Goal: Information Seeking & Learning: Learn about a topic

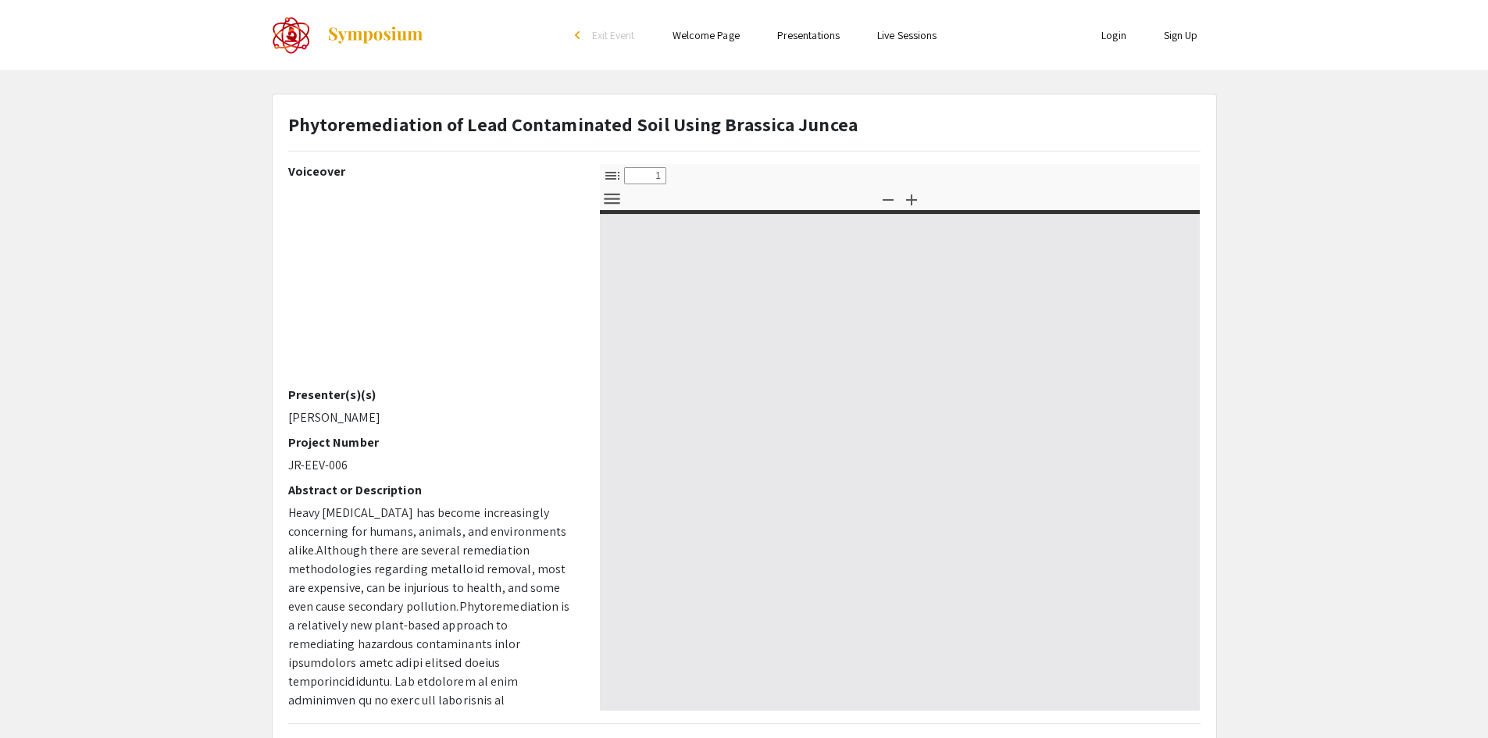
select select "custom"
type input "0"
select select "custom"
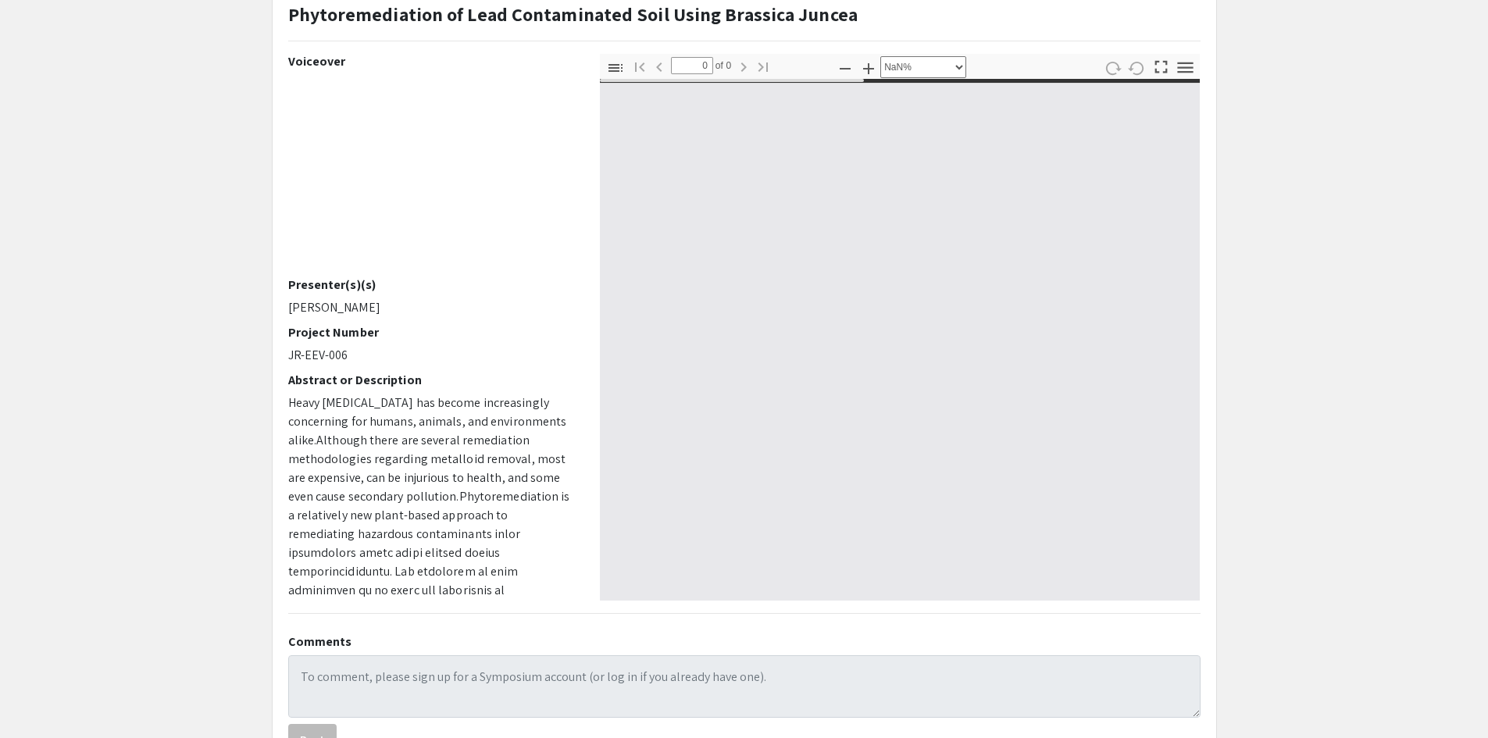
scroll to position [111, 0]
type input "1"
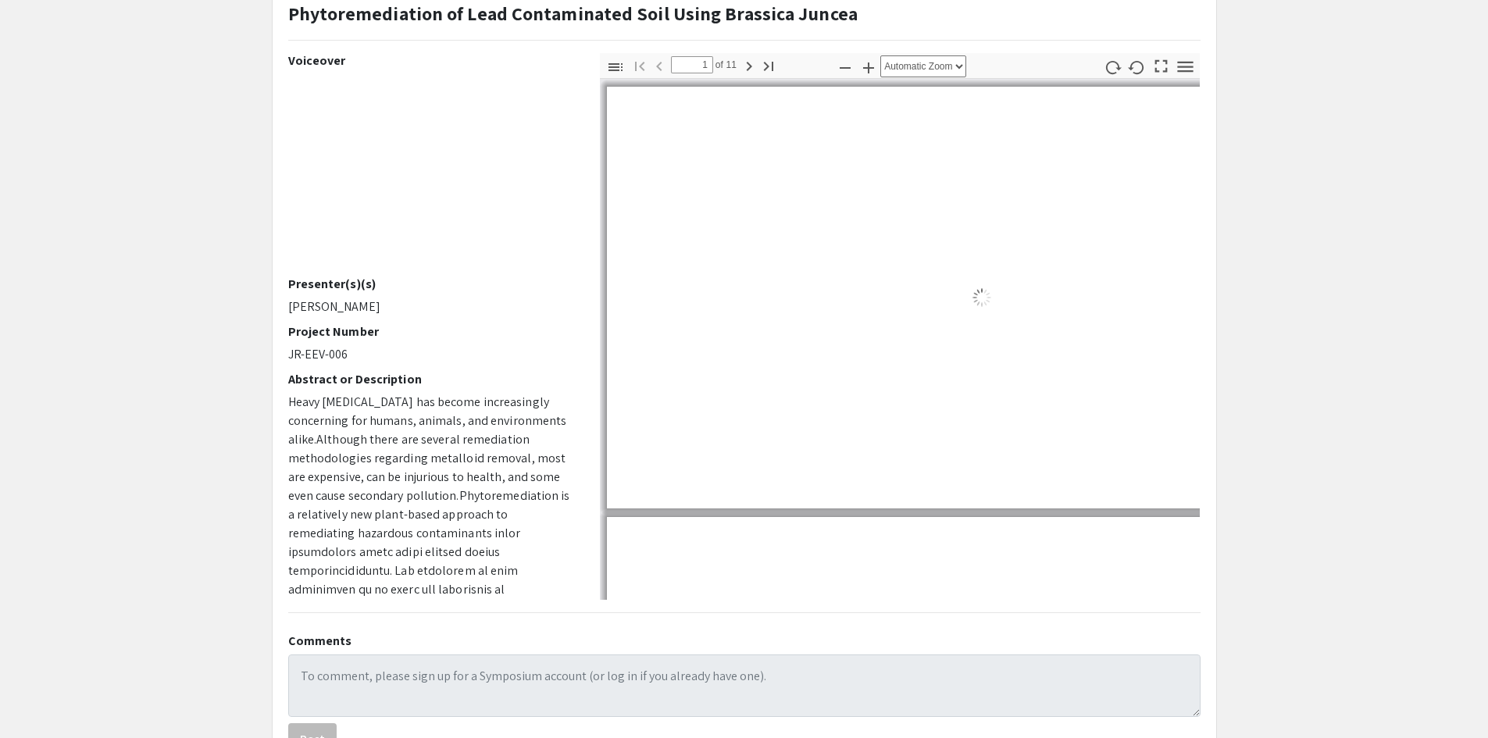
select select "auto"
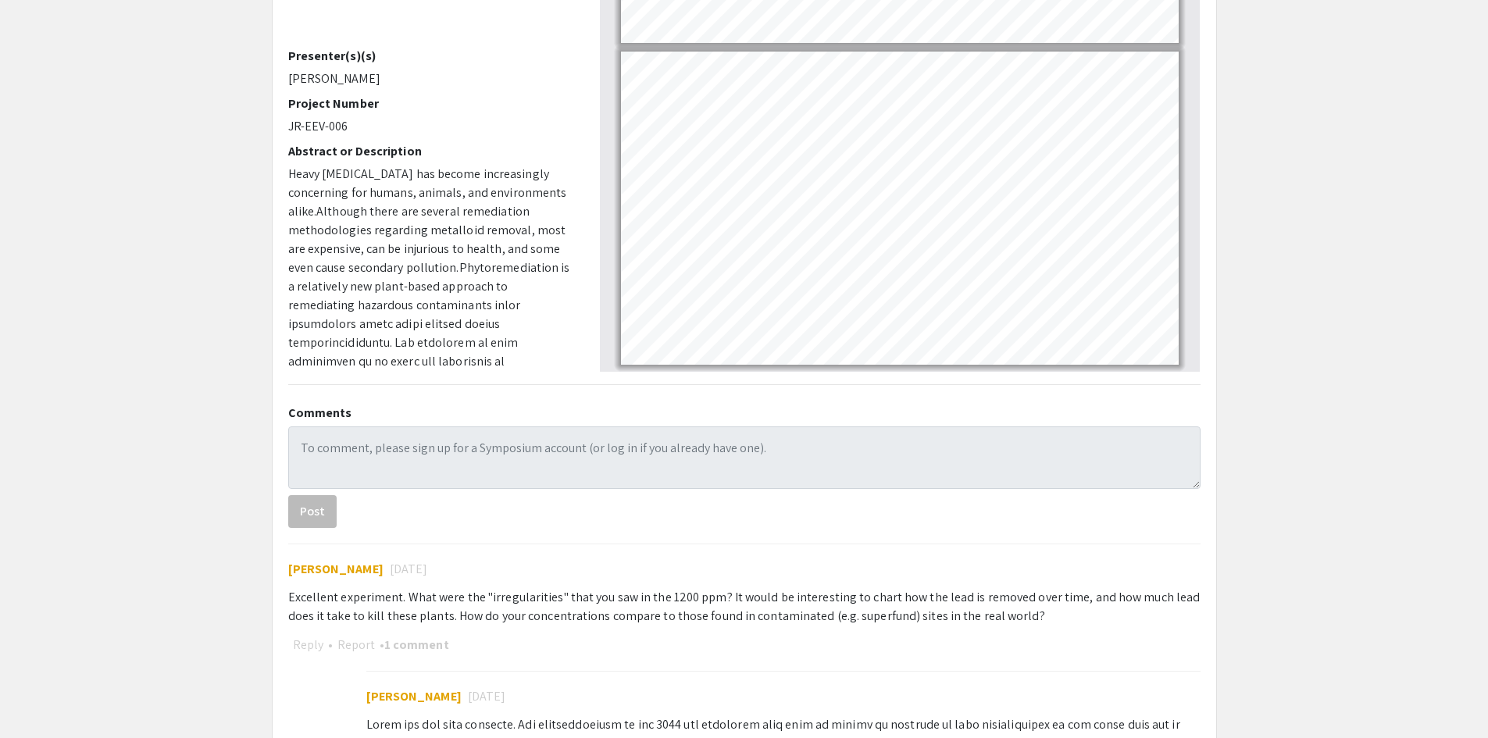
scroll to position [0, 0]
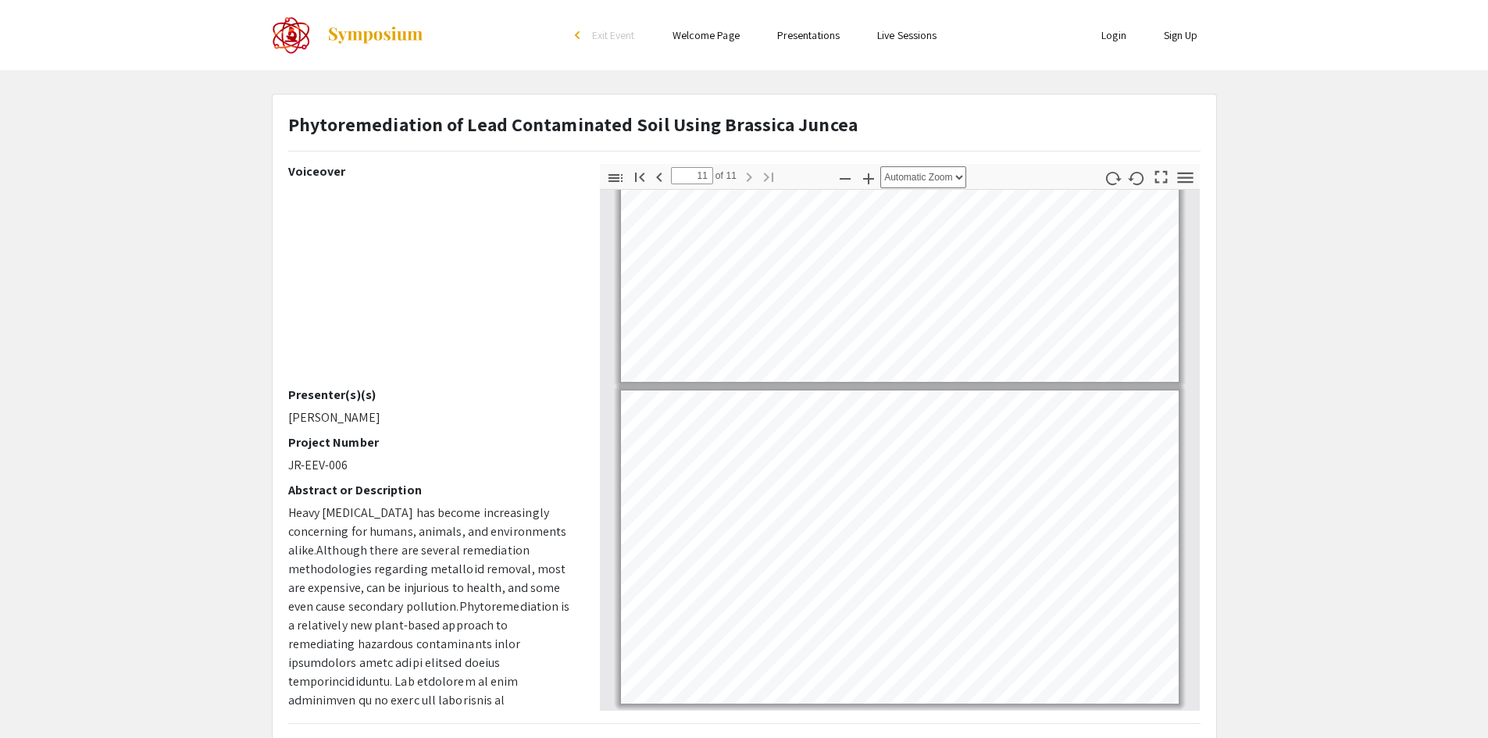
type input "10"
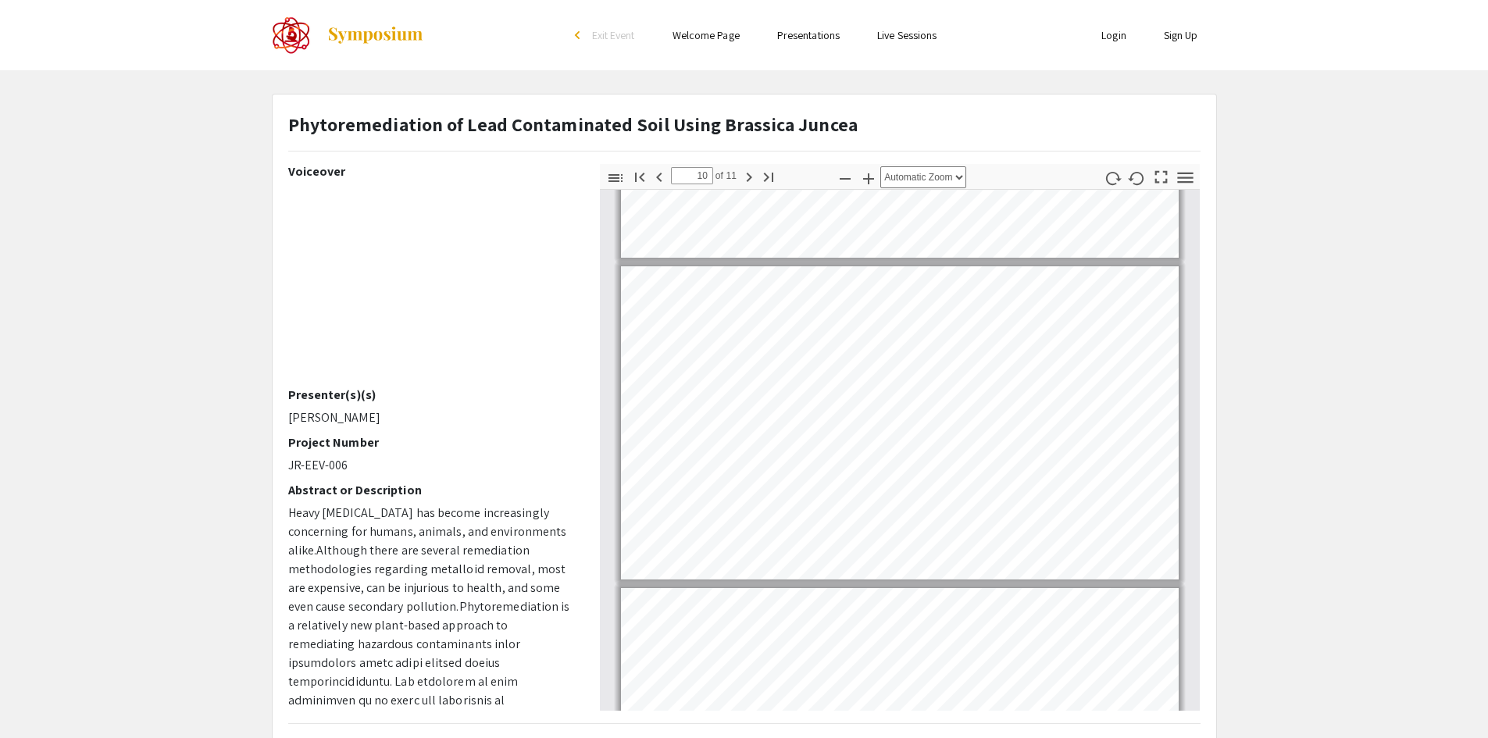
click at [187, 339] on app-presentation "Phytoremediation of Lead Contaminated Soil Using Brassica Juncea Voiceover Pres…" at bounding box center [744, 672] width 1488 height 1157
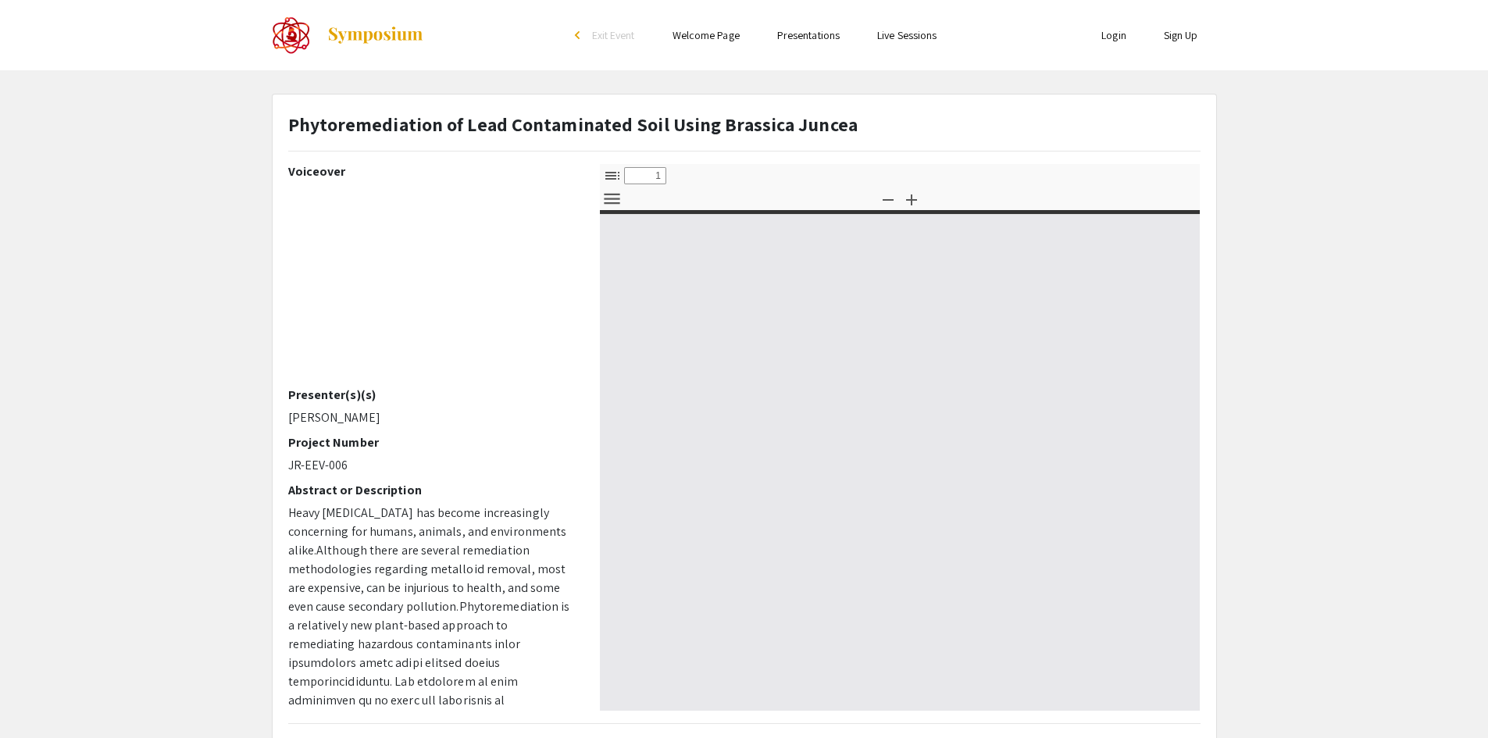
select select "custom"
type input "0"
select select "auto"
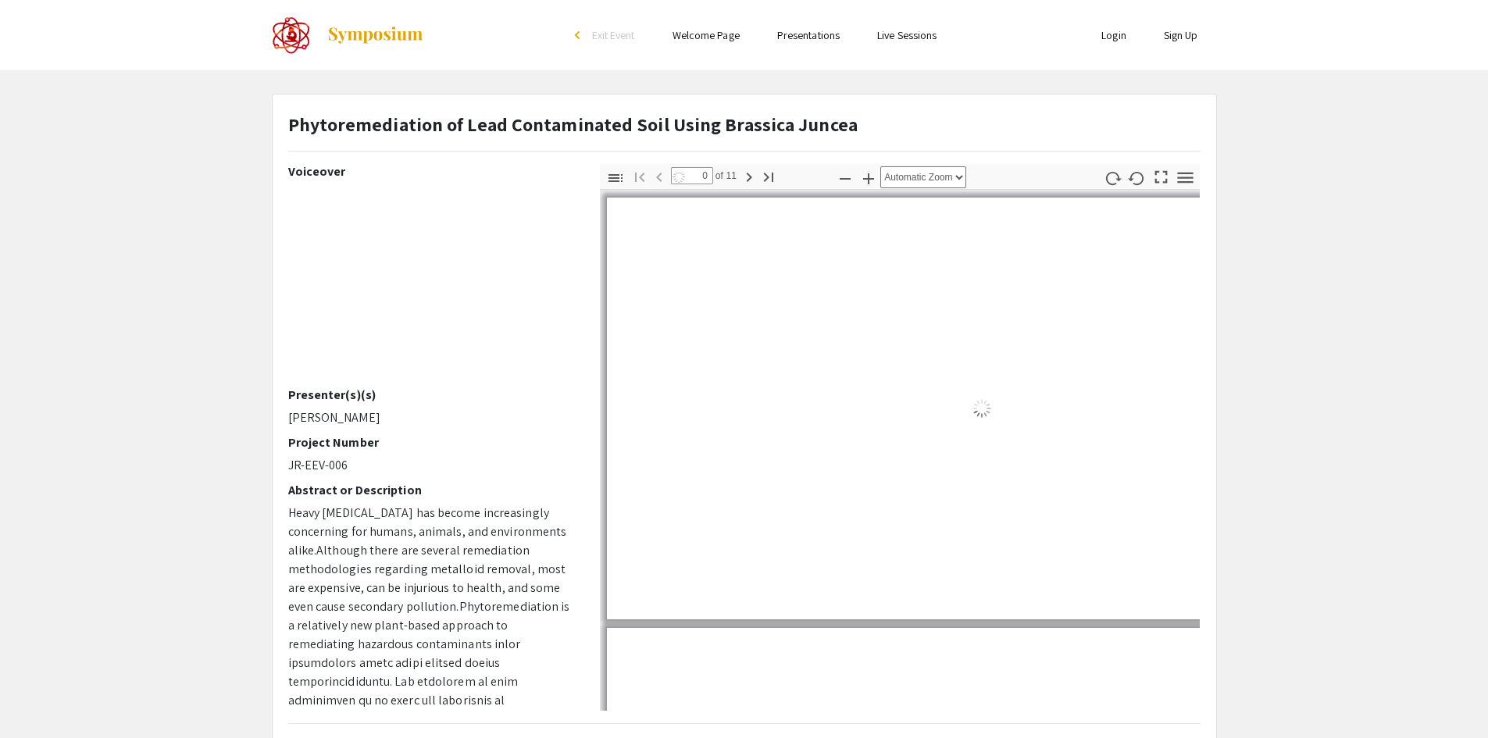
type input "1"
select select "auto"
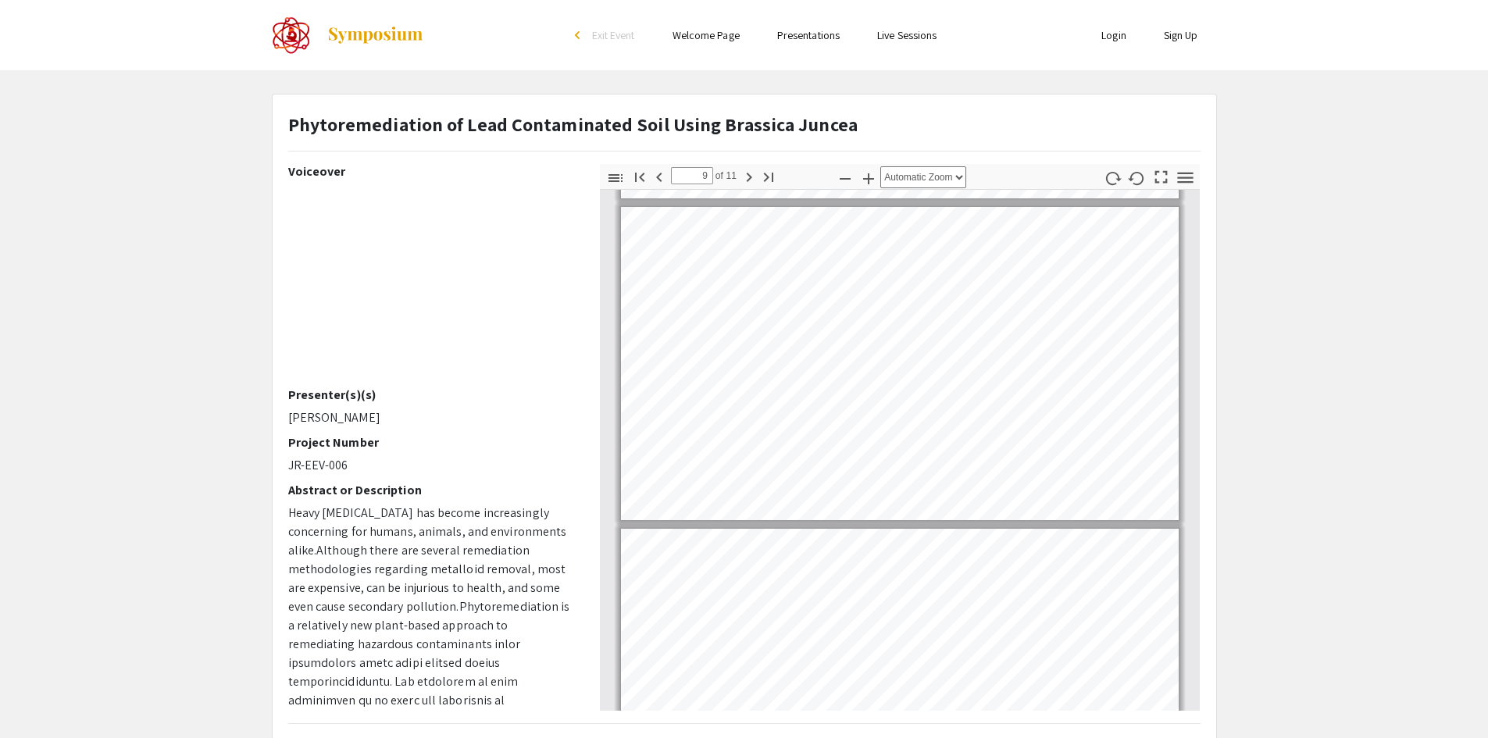
scroll to position [2565, 0]
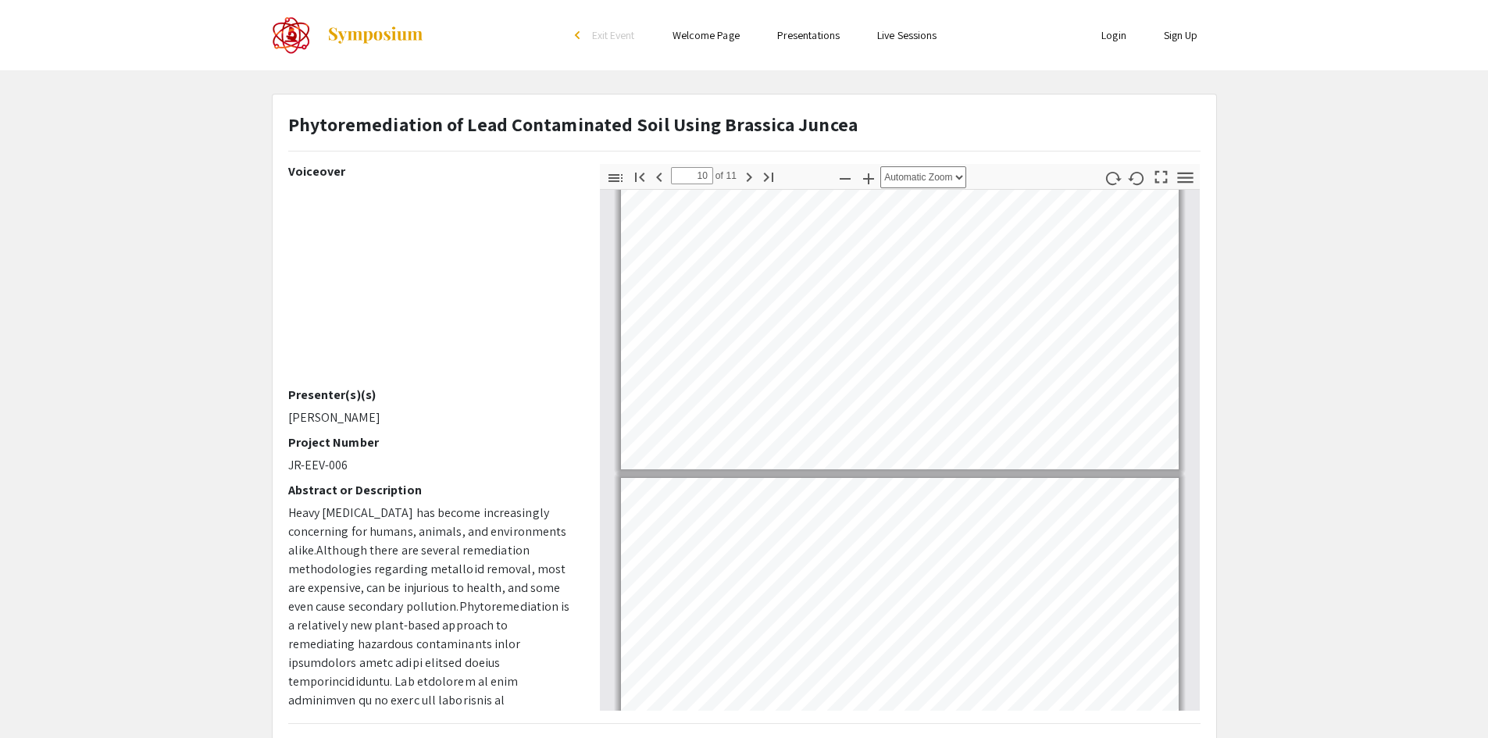
type input "11"
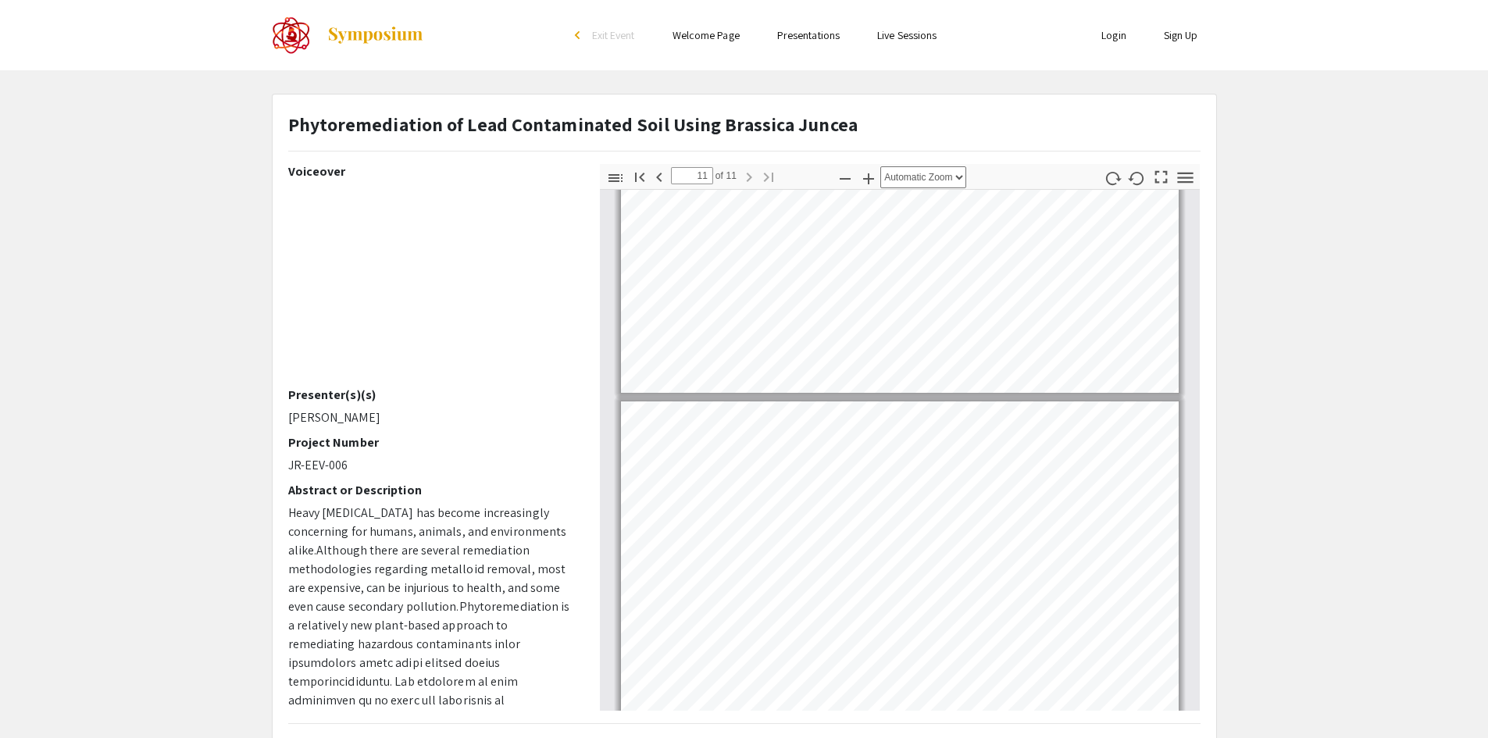
scroll to position [3025, 0]
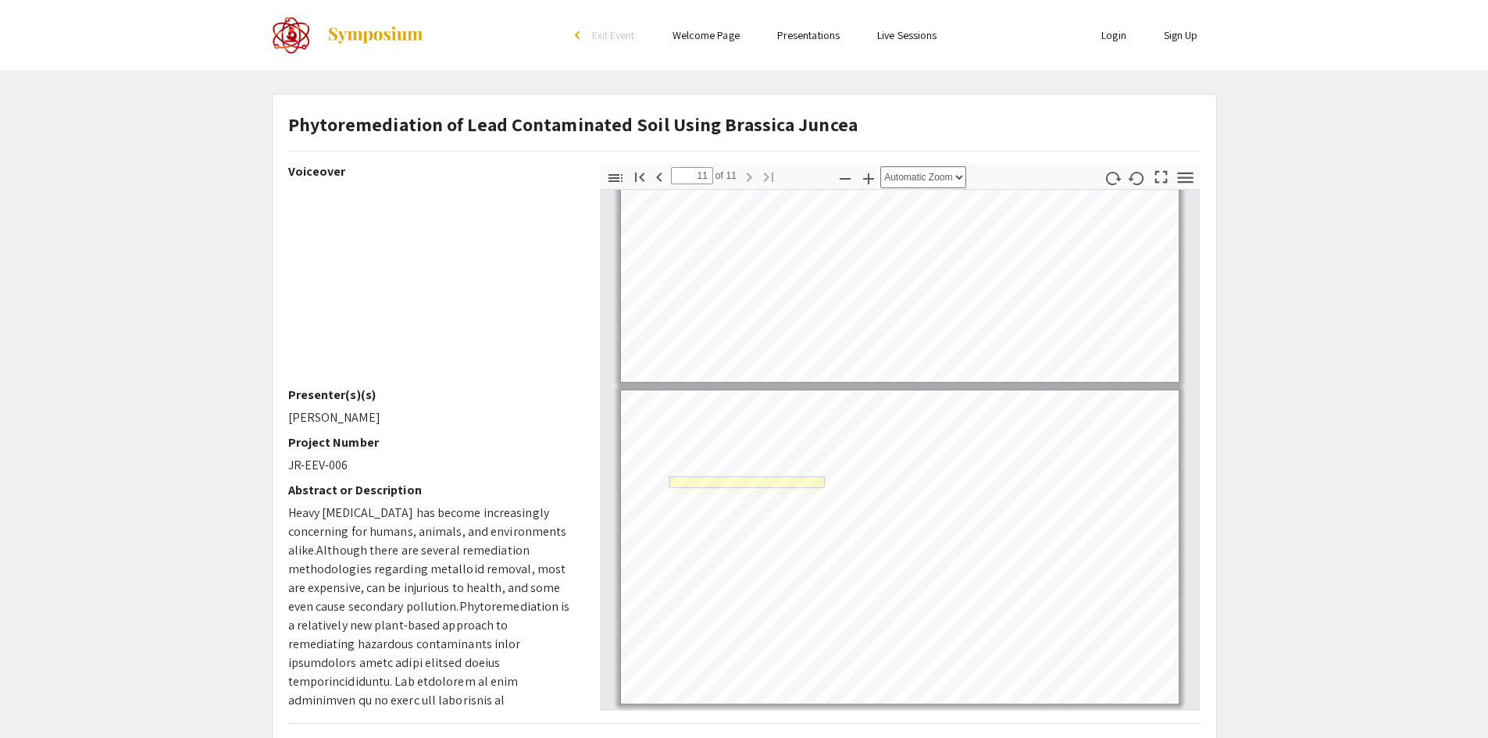
click at [728, 485] on link "Page 11" at bounding box center [747, 482] width 156 height 12
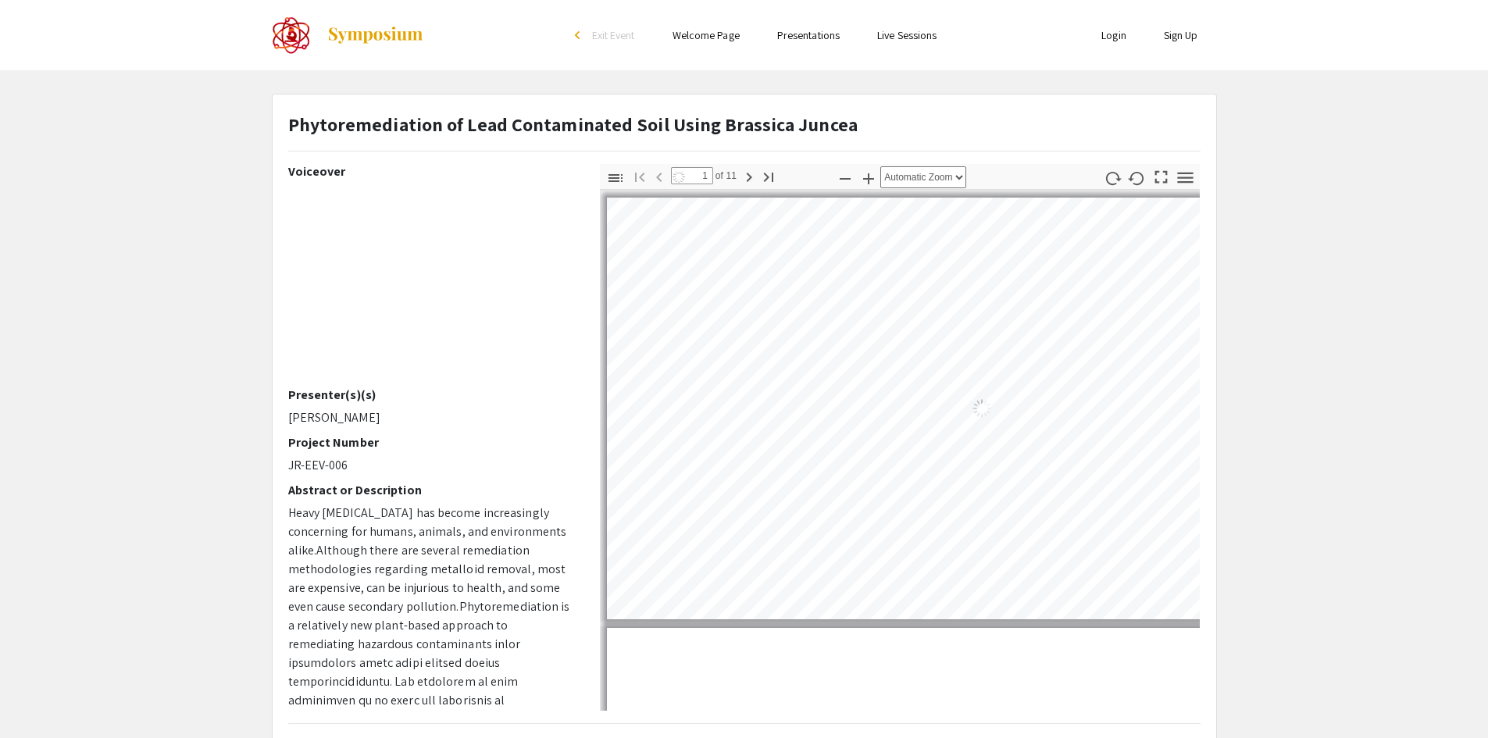
select select "auto"
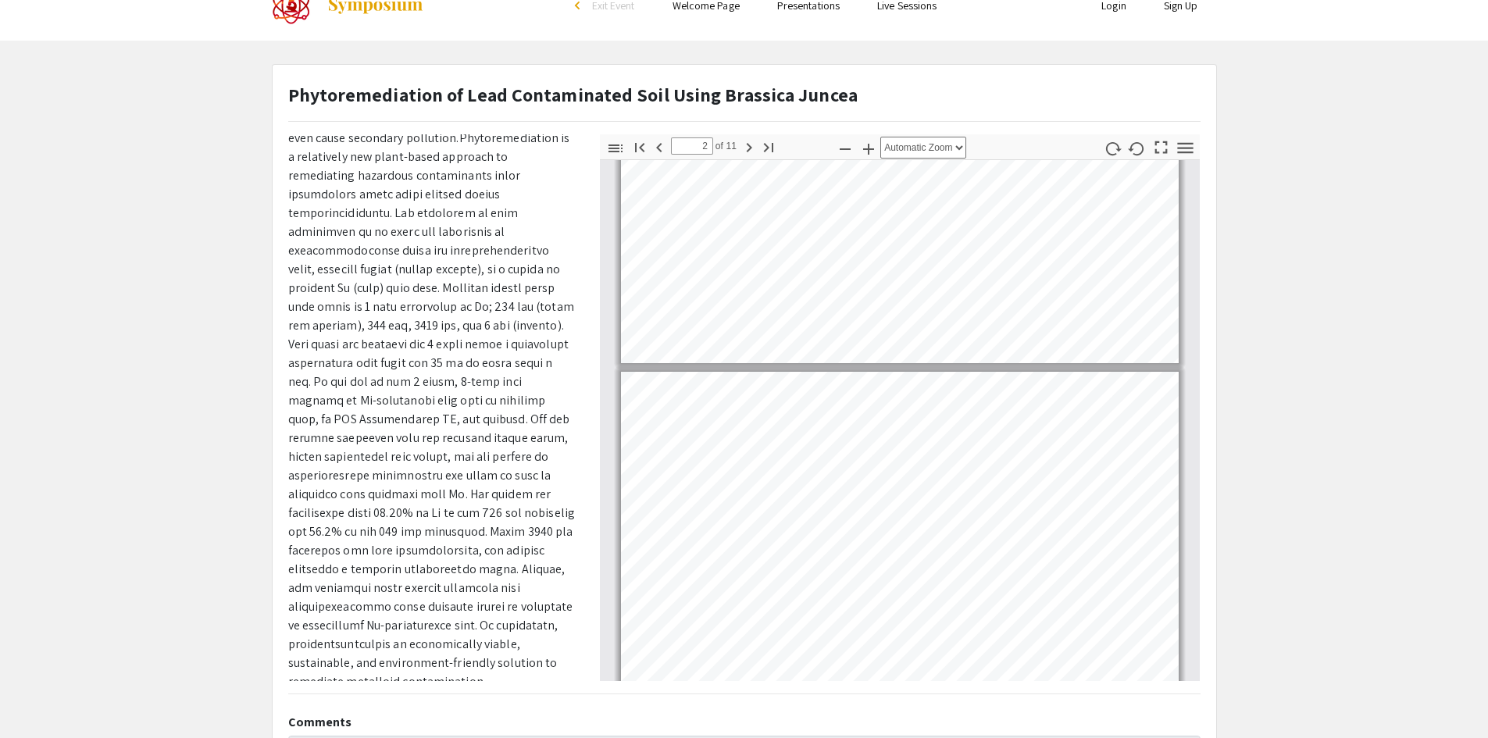
scroll to position [119, 0]
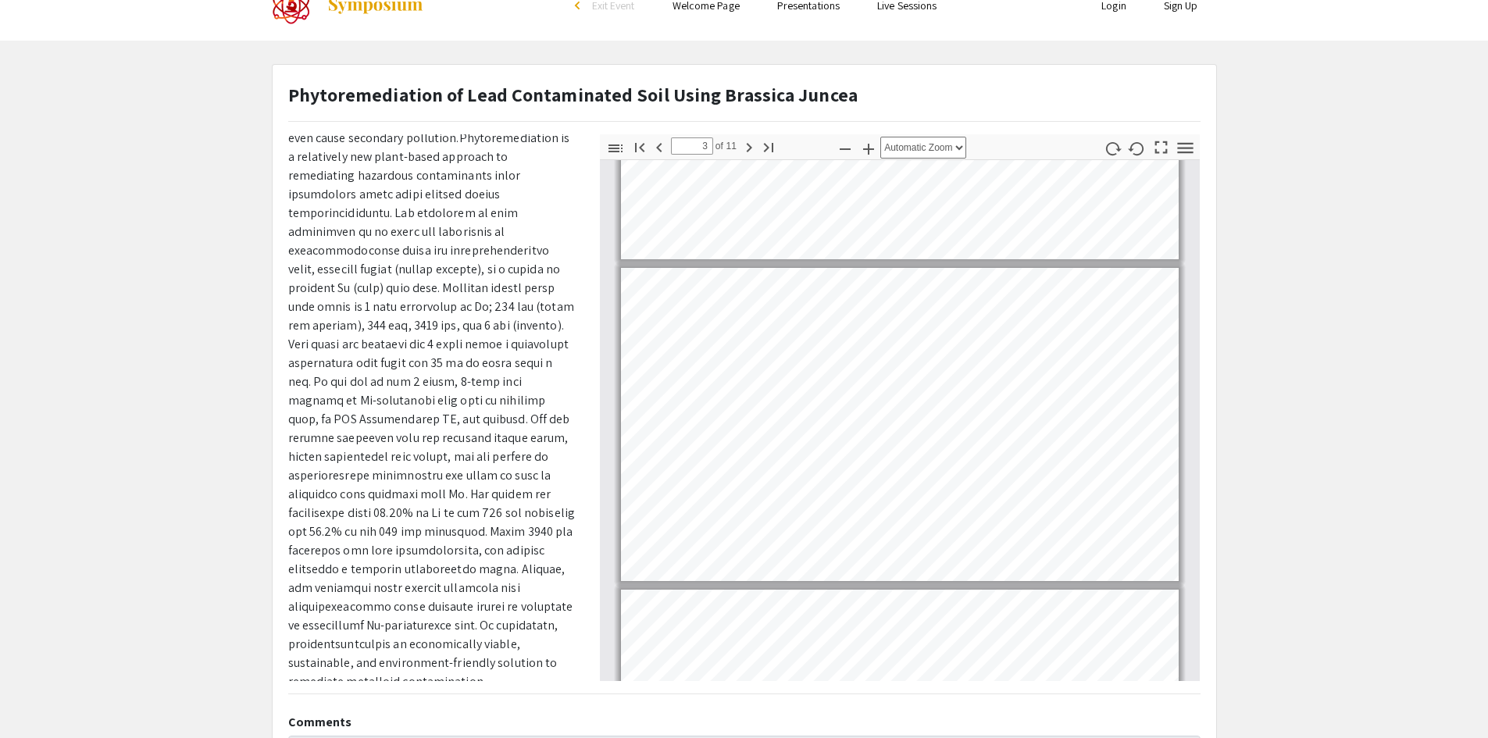
type input "2"
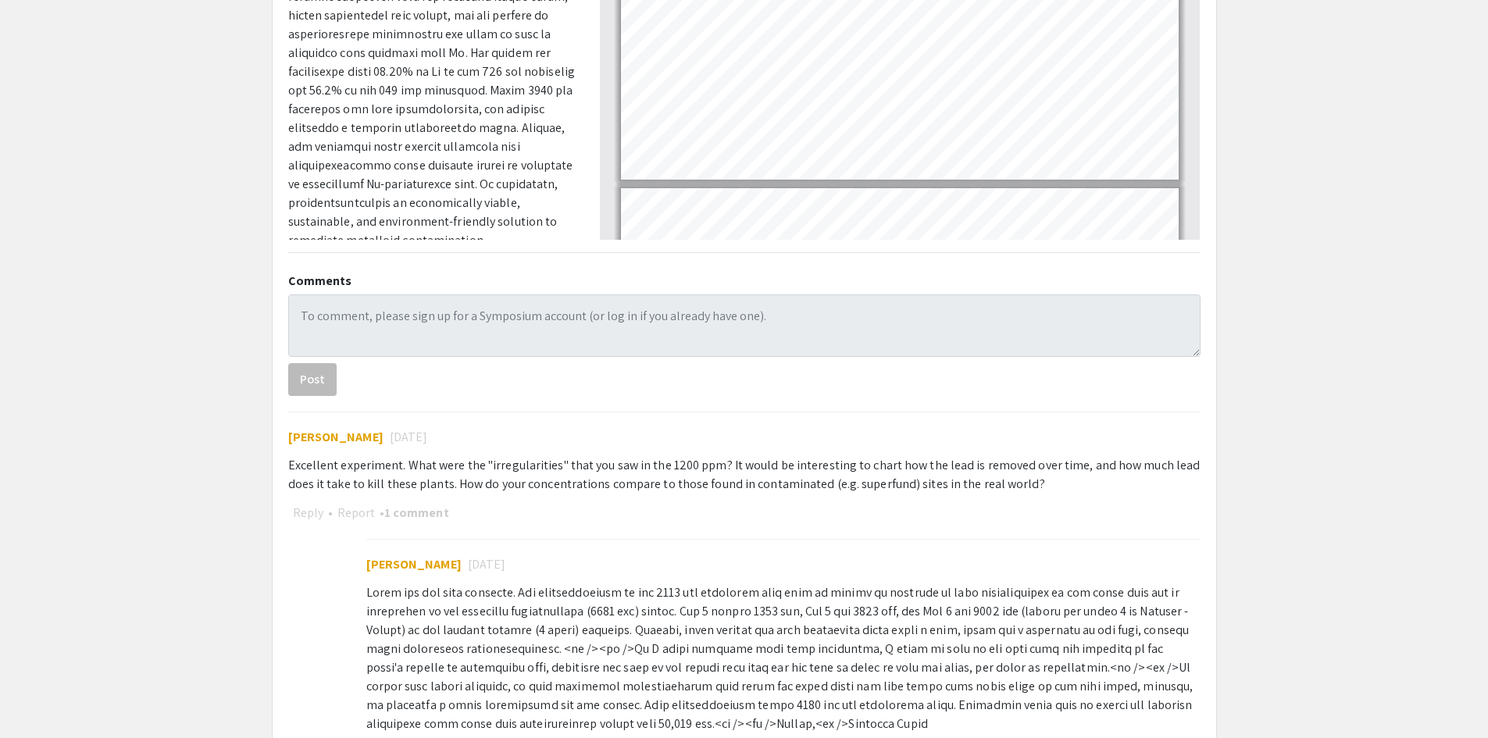
scroll to position [472, 0]
drag, startPoint x: 365, startPoint y: 560, endPoint x: 452, endPoint y: 562, distance: 87.5
click at [452, 562] on div "Daniel Guerrant 3 years ago Excellent experiment. What were the "irregularities…" at bounding box center [744, 586] width 912 height 351
copy span "[PERSON_NAME]"
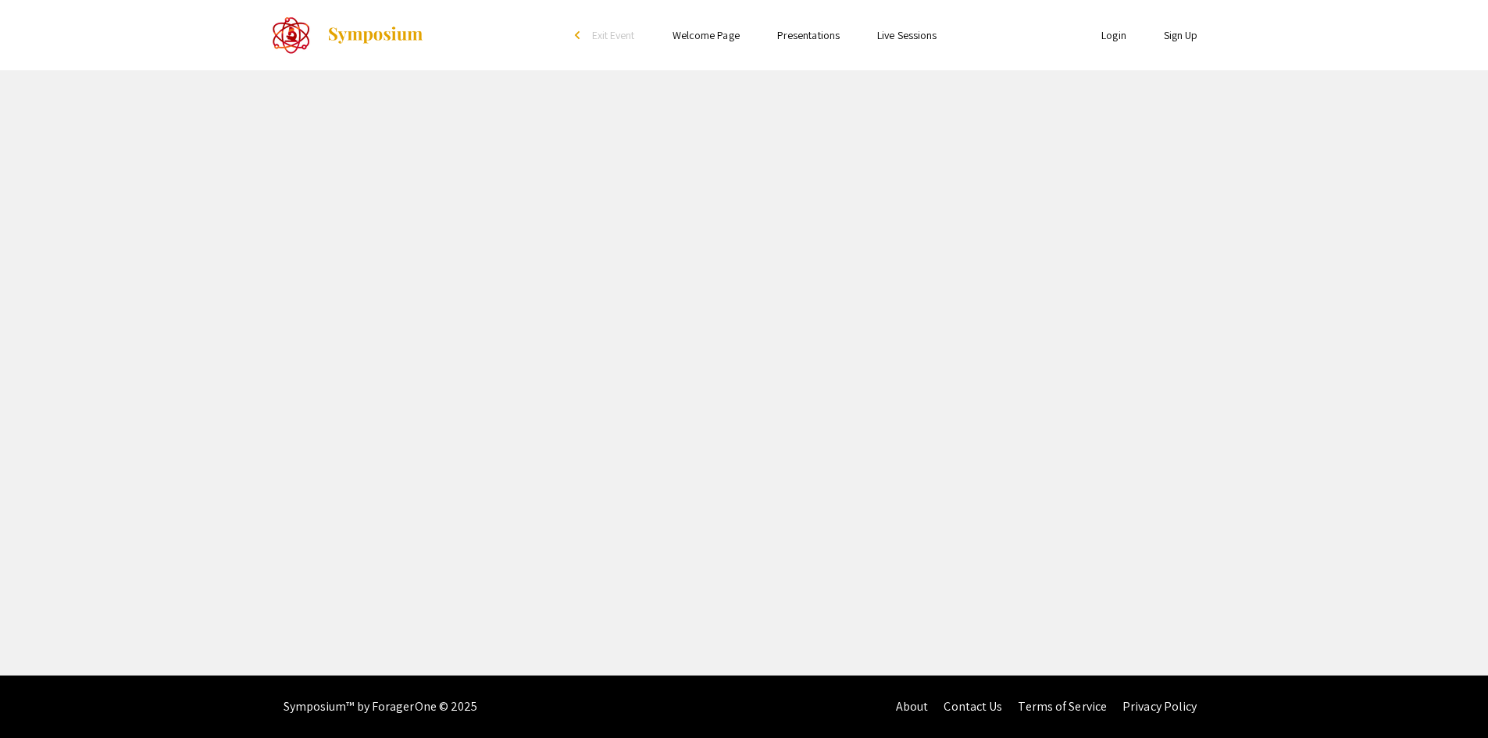
select select "custom"
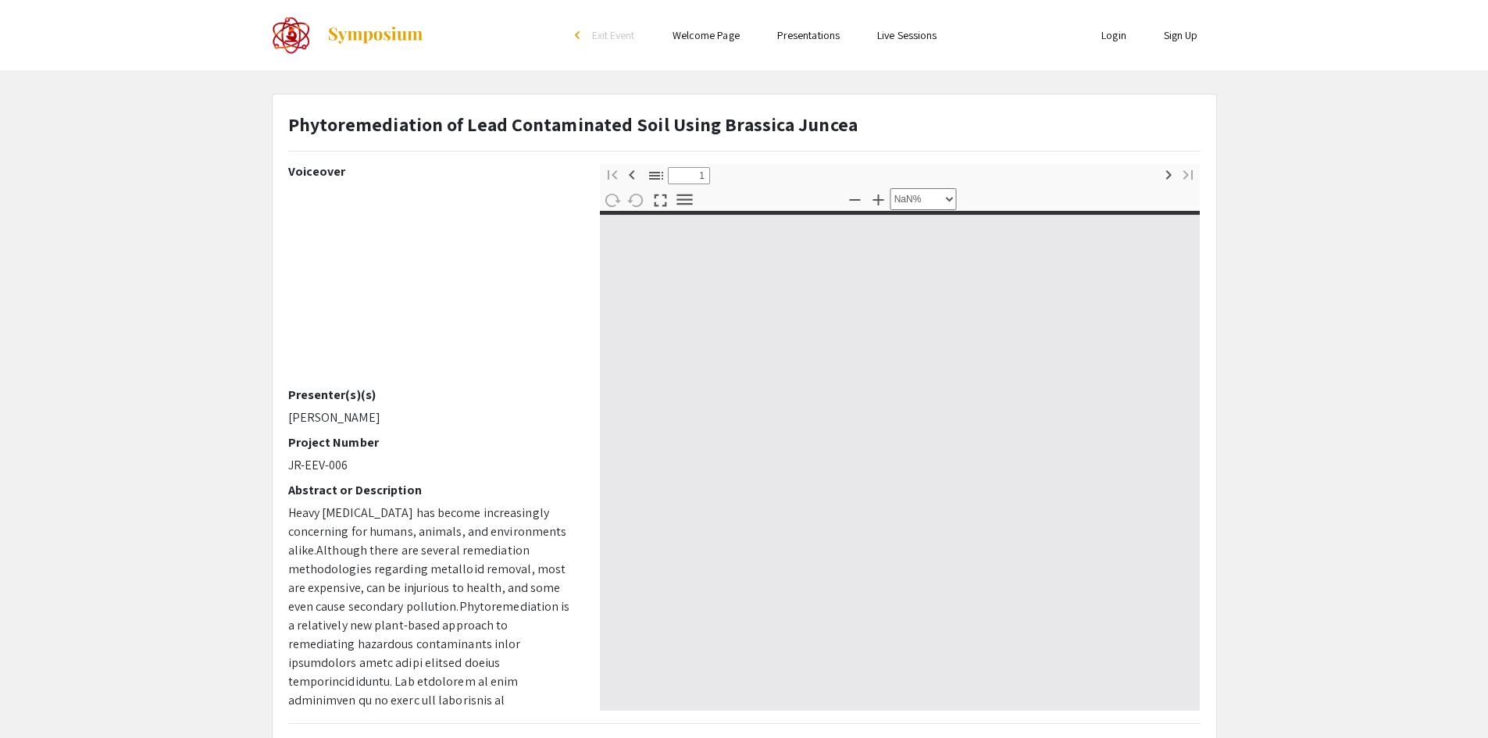
type input "0"
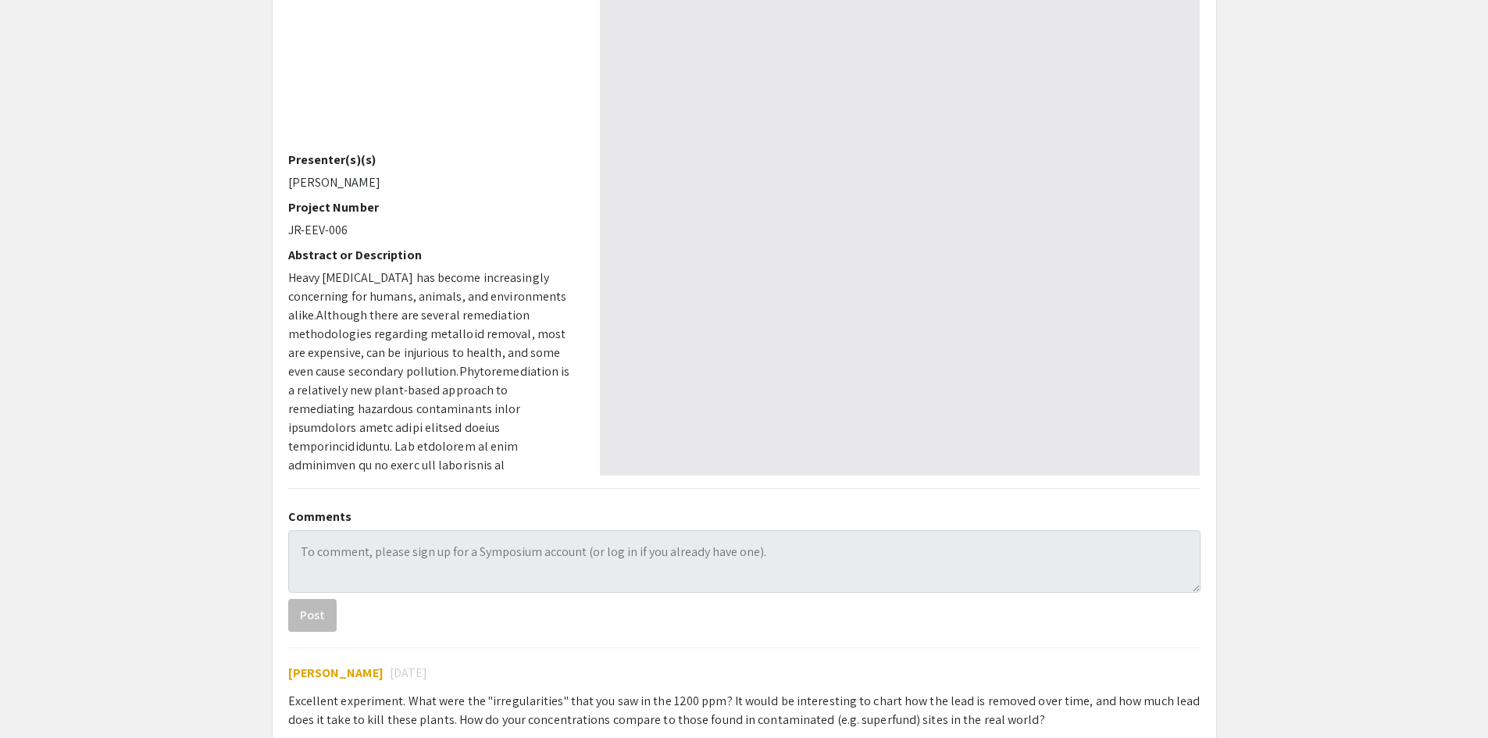
select select "auto"
type input "1"
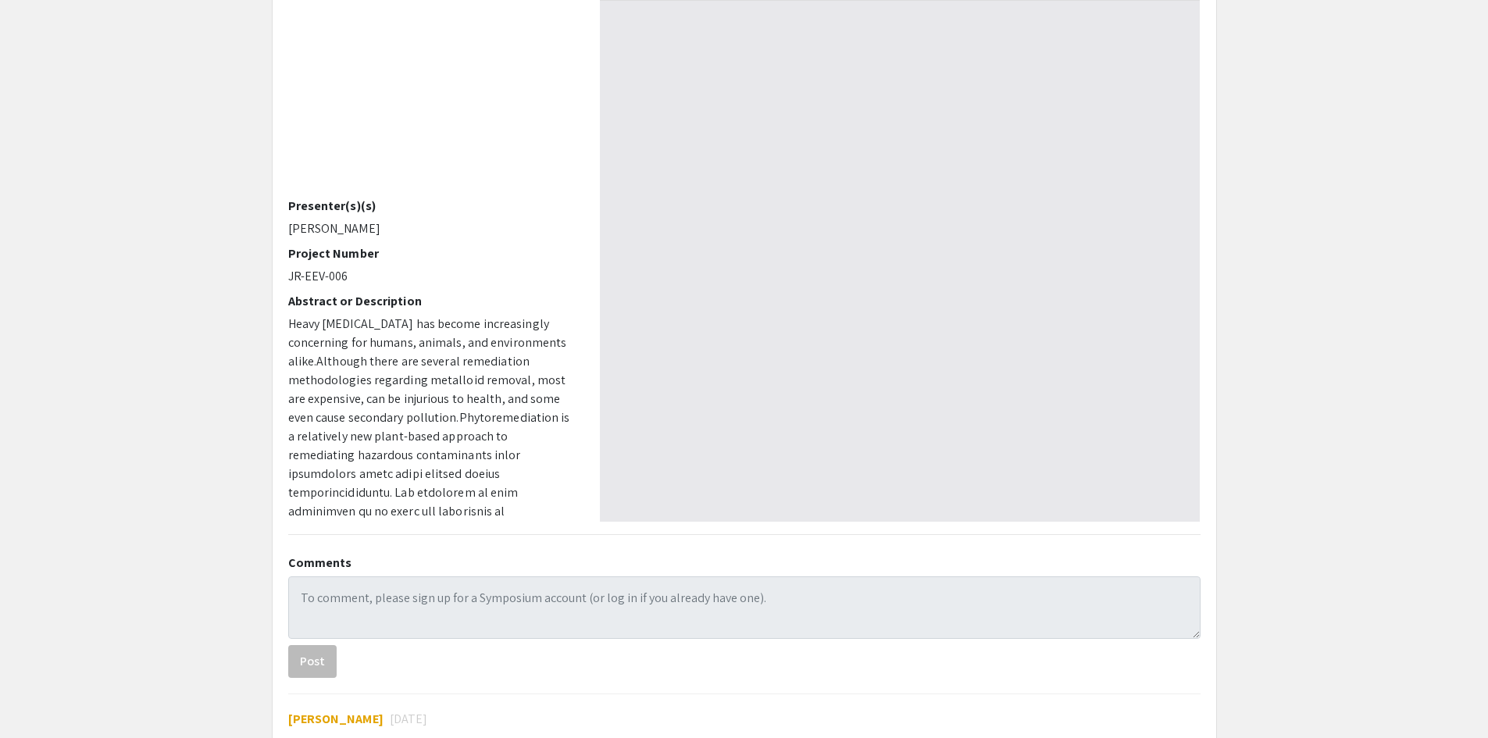
scroll to position [187, 0]
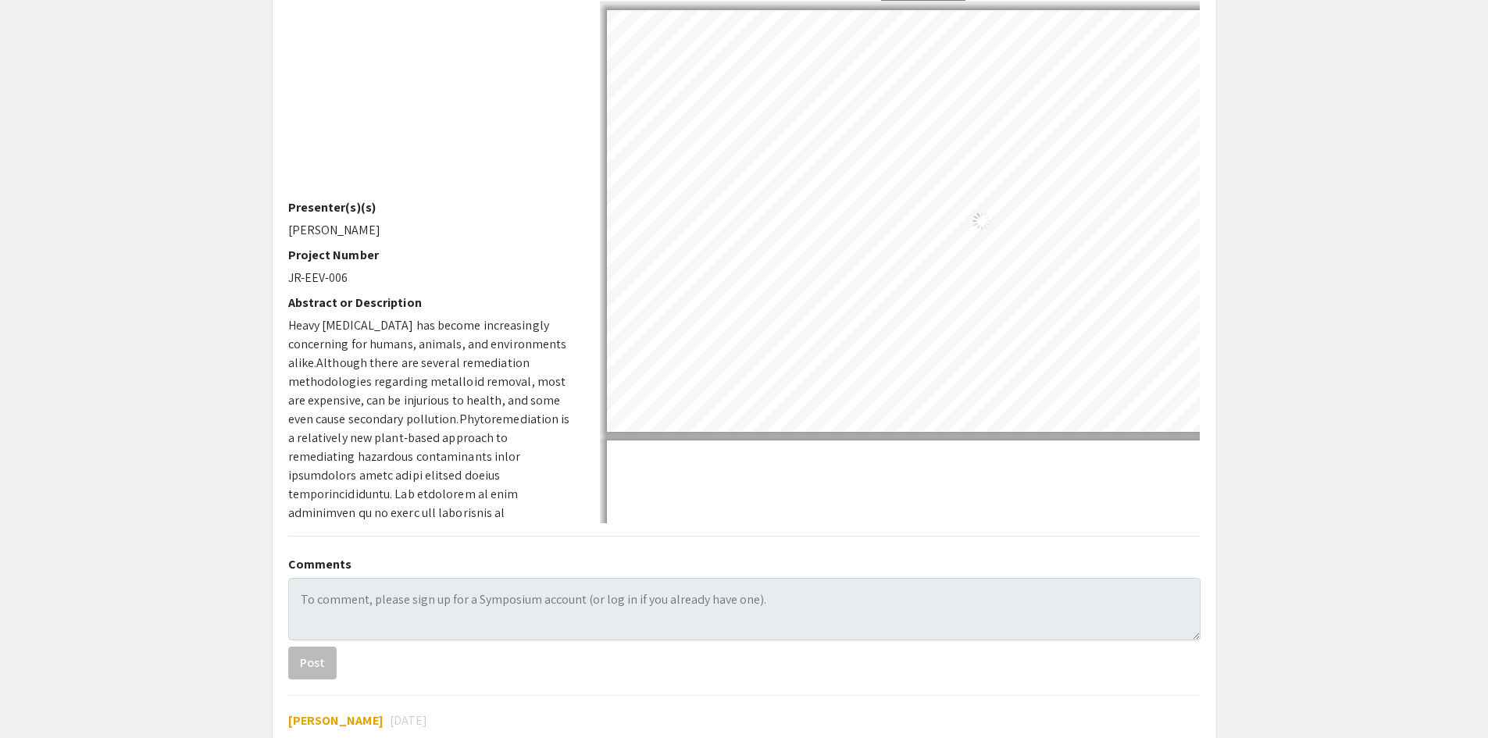
select select "auto"
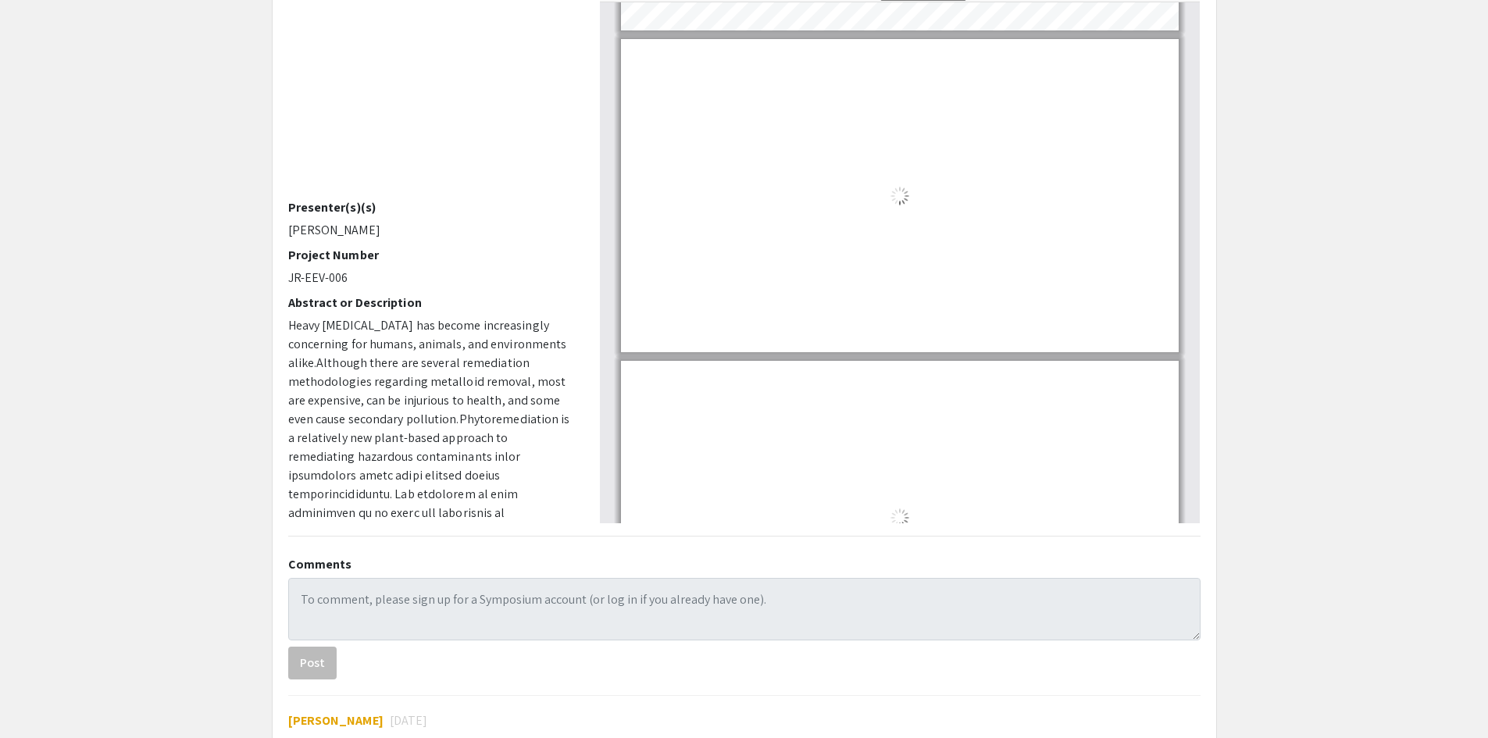
type input "11"
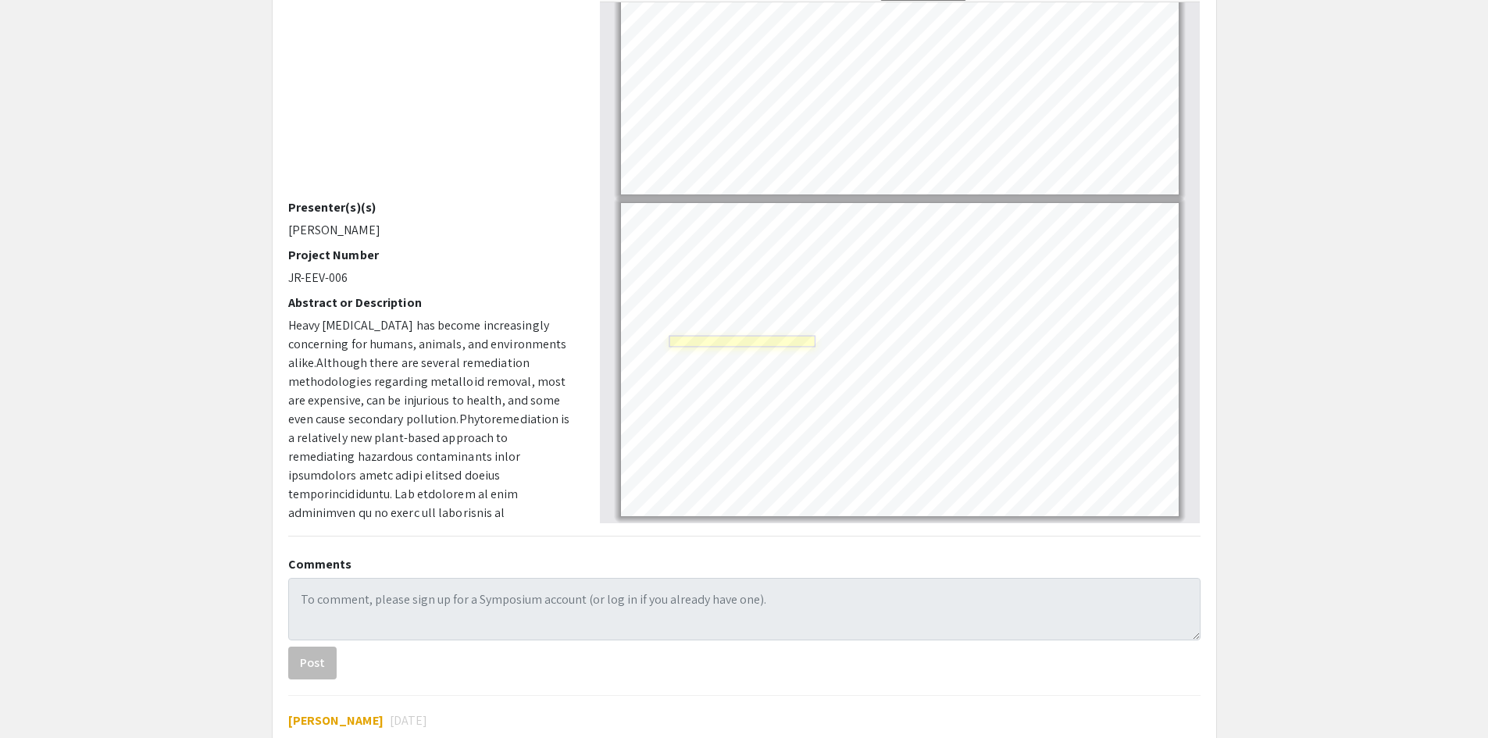
click at [742, 344] on link "Page 11" at bounding box center [742, 342] width 147 height 12
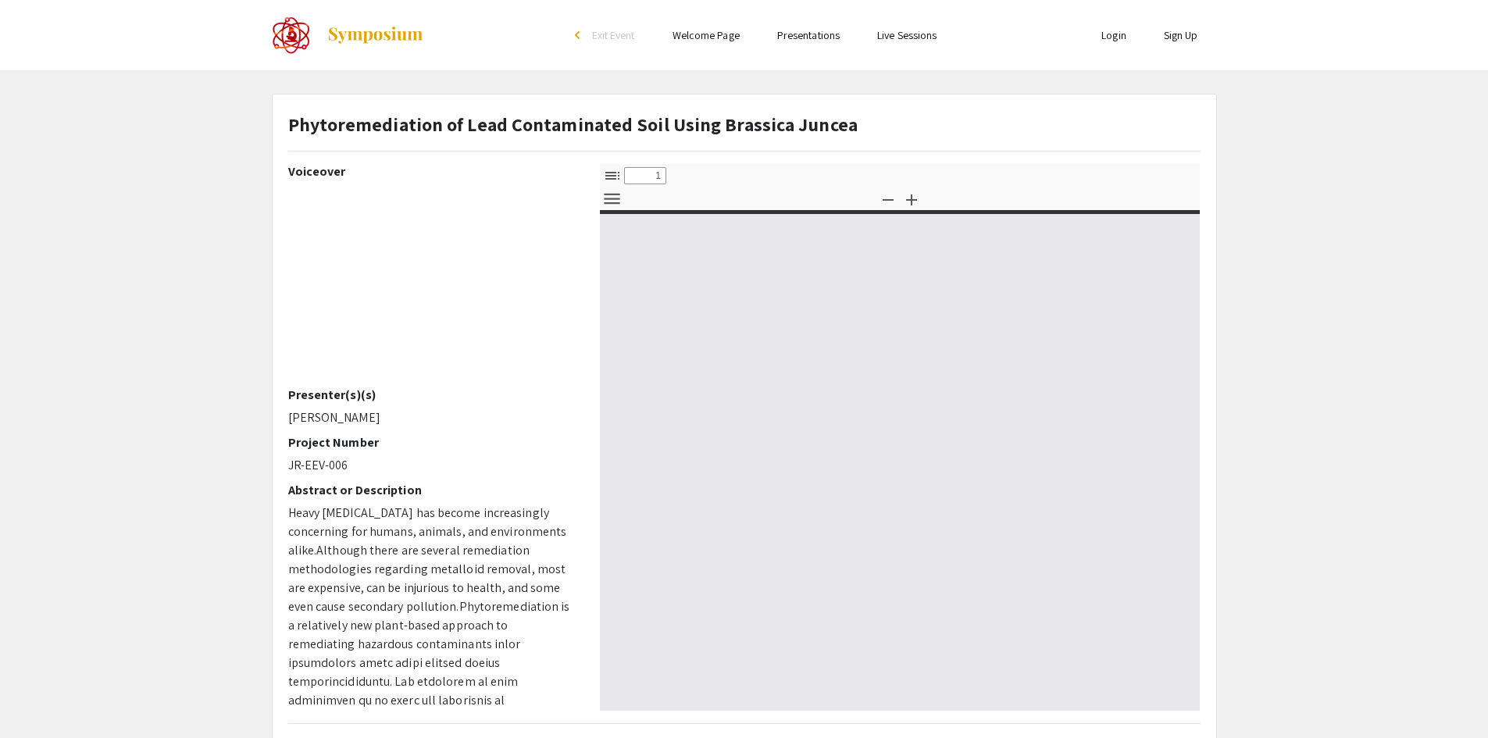
select select "custom"
type input "0"
select select "custom"
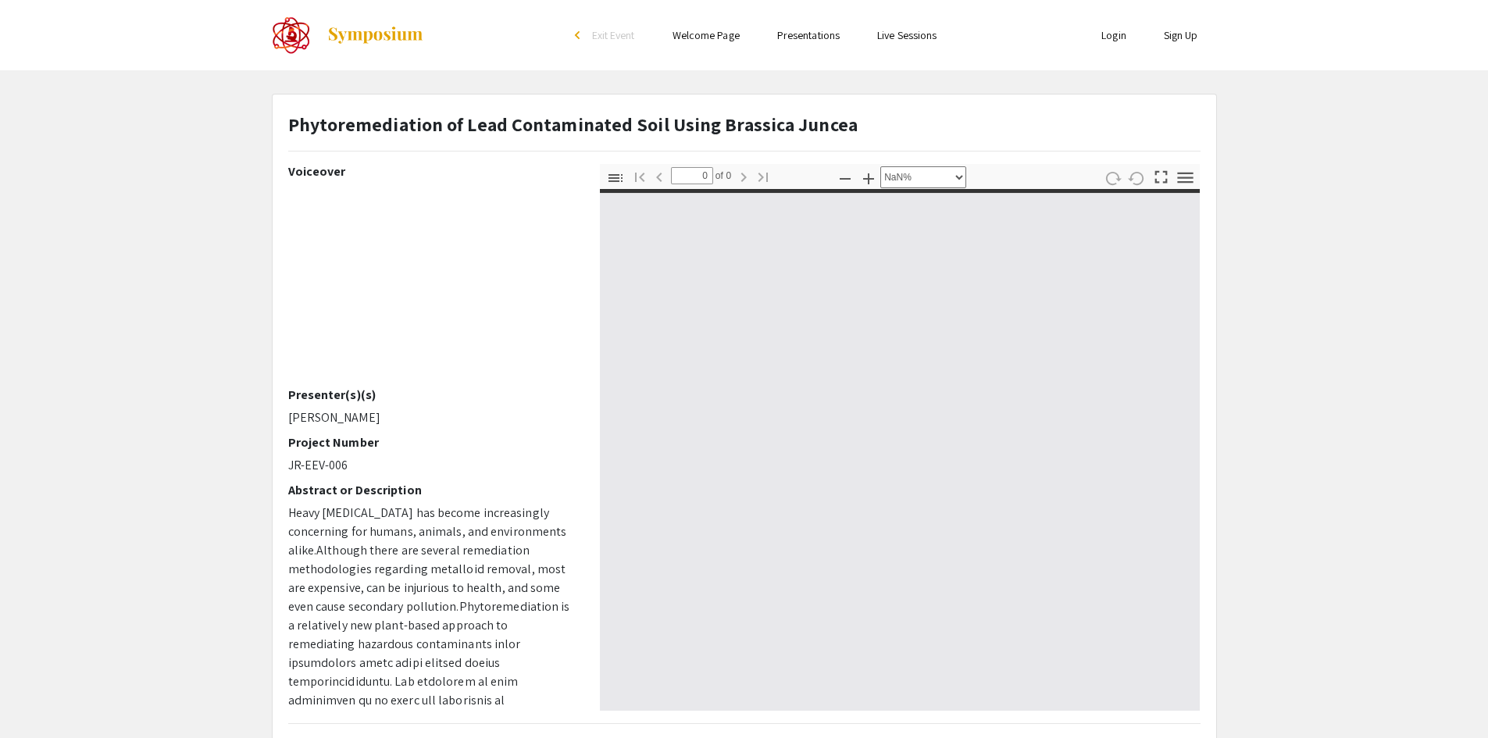
type input "1"
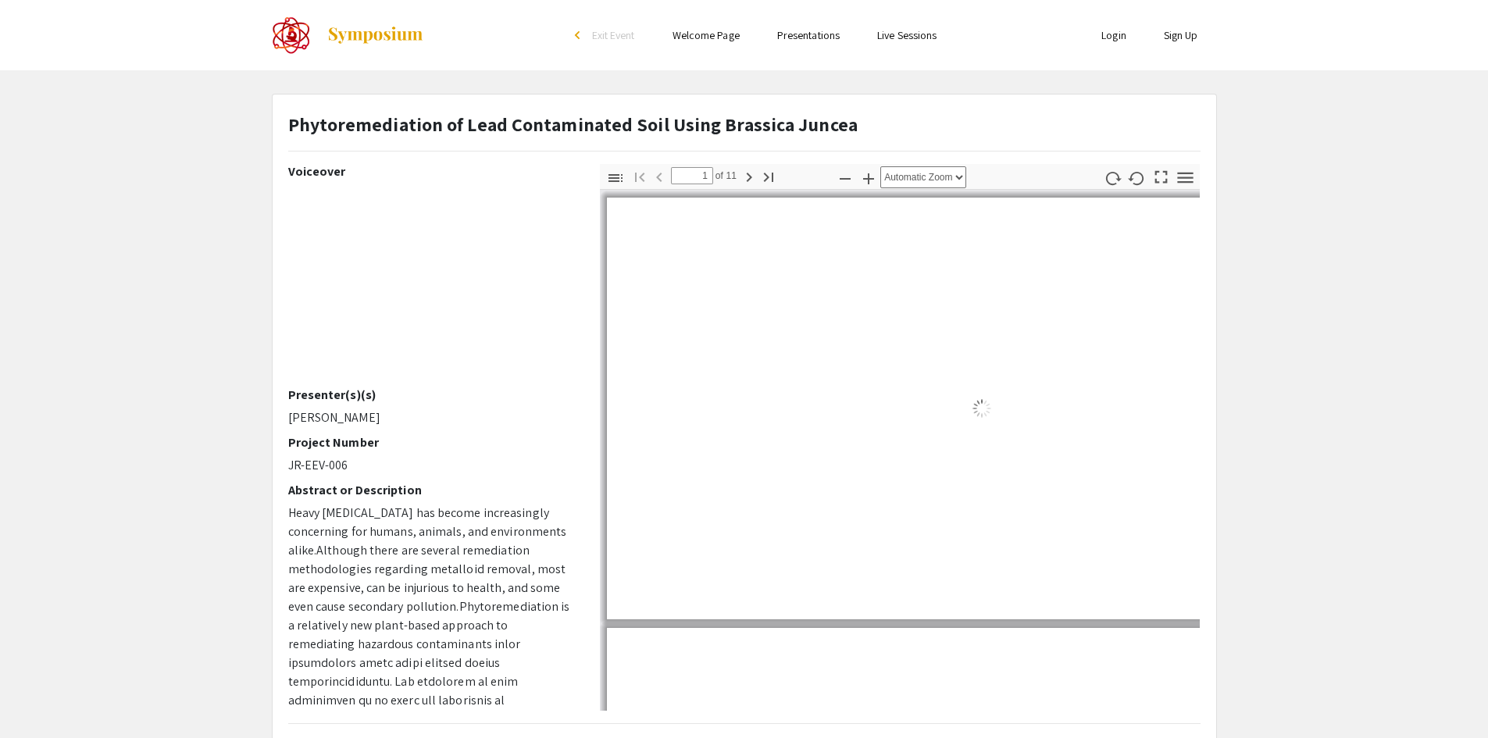
select select "auto"
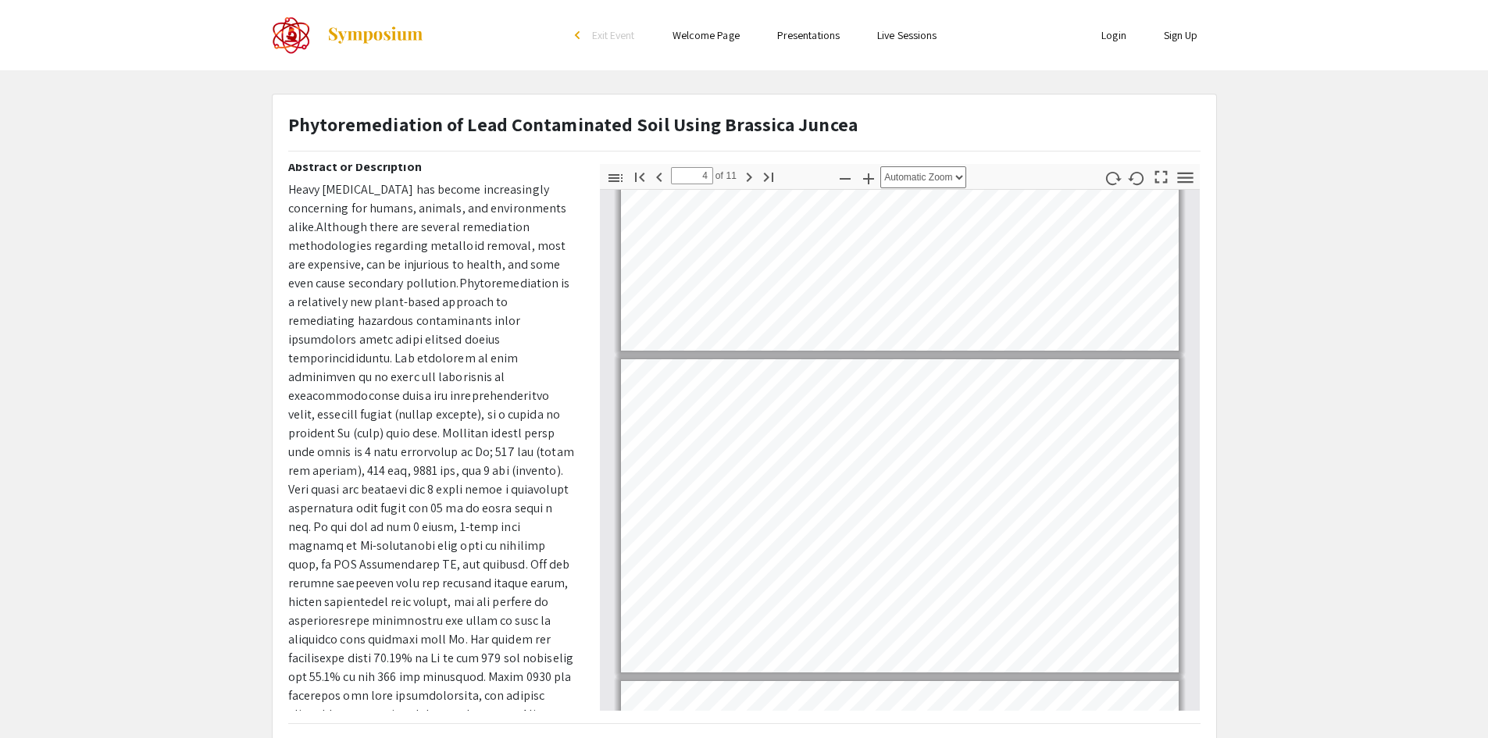
scroll to position [439, 0]
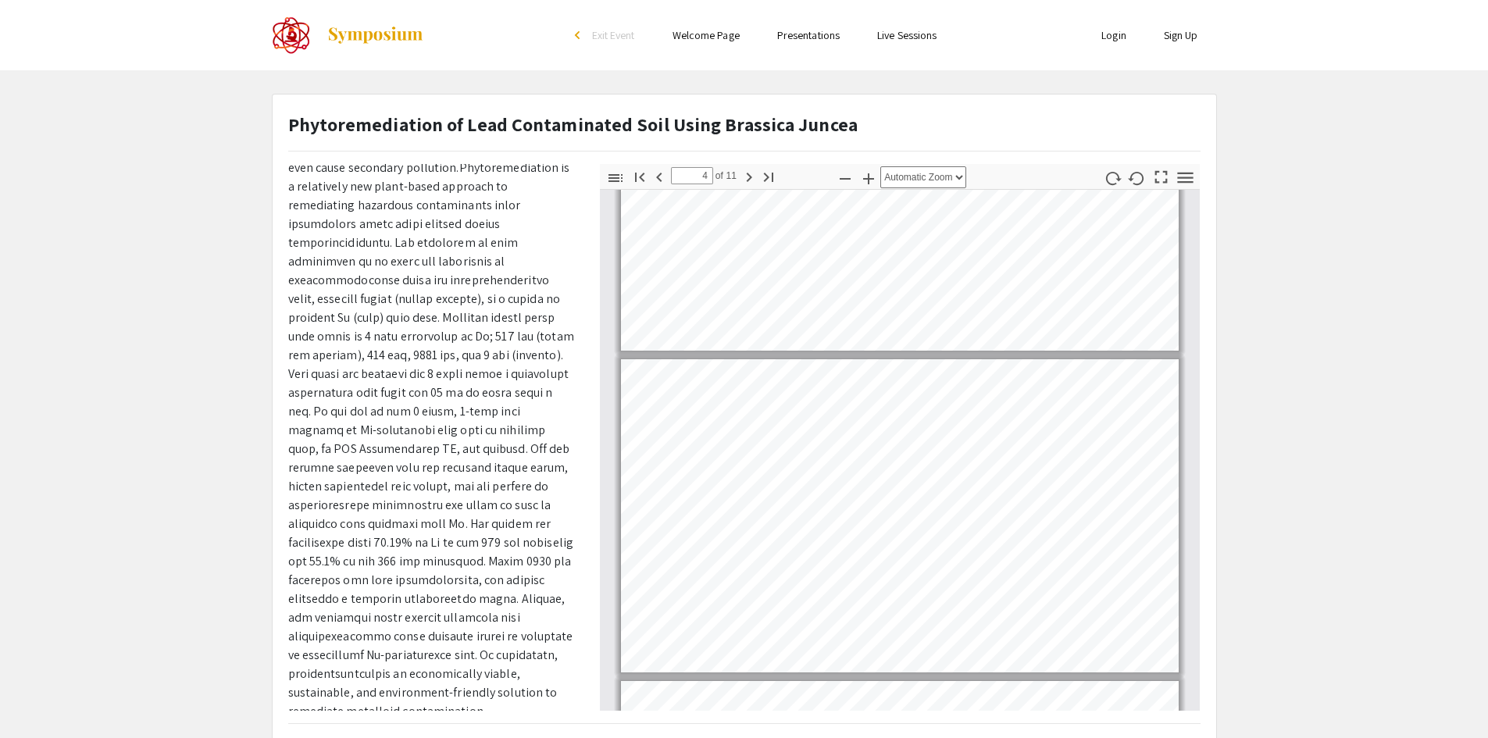
click at [297, 132] on strong "Phytoremediation of Lead Contaminated Soil Using Brassica Juncea" at bounding box center [572, 124] width 569 height 25
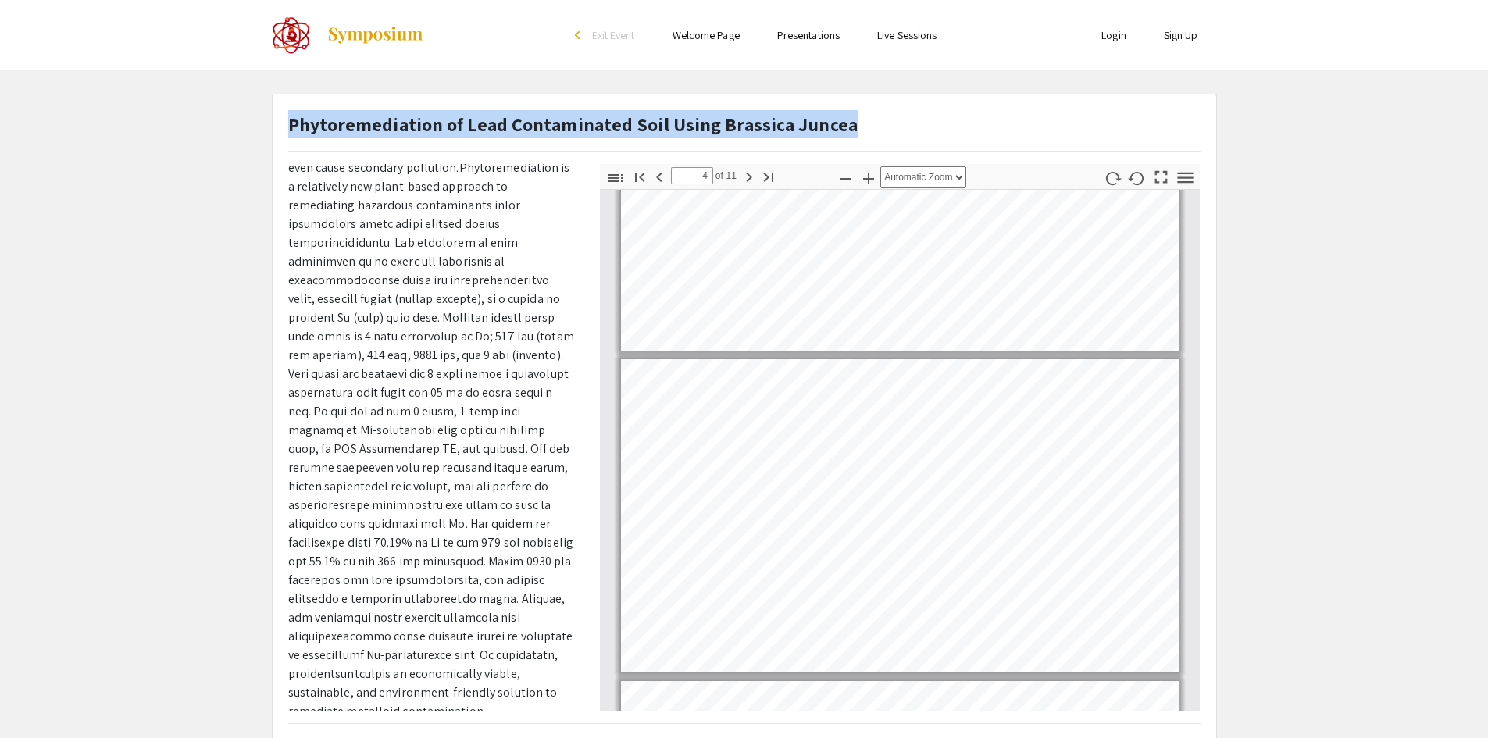
drag, startPoint x: 288, startPoint y: 124, endPoint x: 843, endPoint y: 137, distance: 555.4
click at [843, 137] on p "Phytoremediation of Lead Contaminated Soil Using Brassica Juncea" at bounding box center [572, 124] width 569 height 28
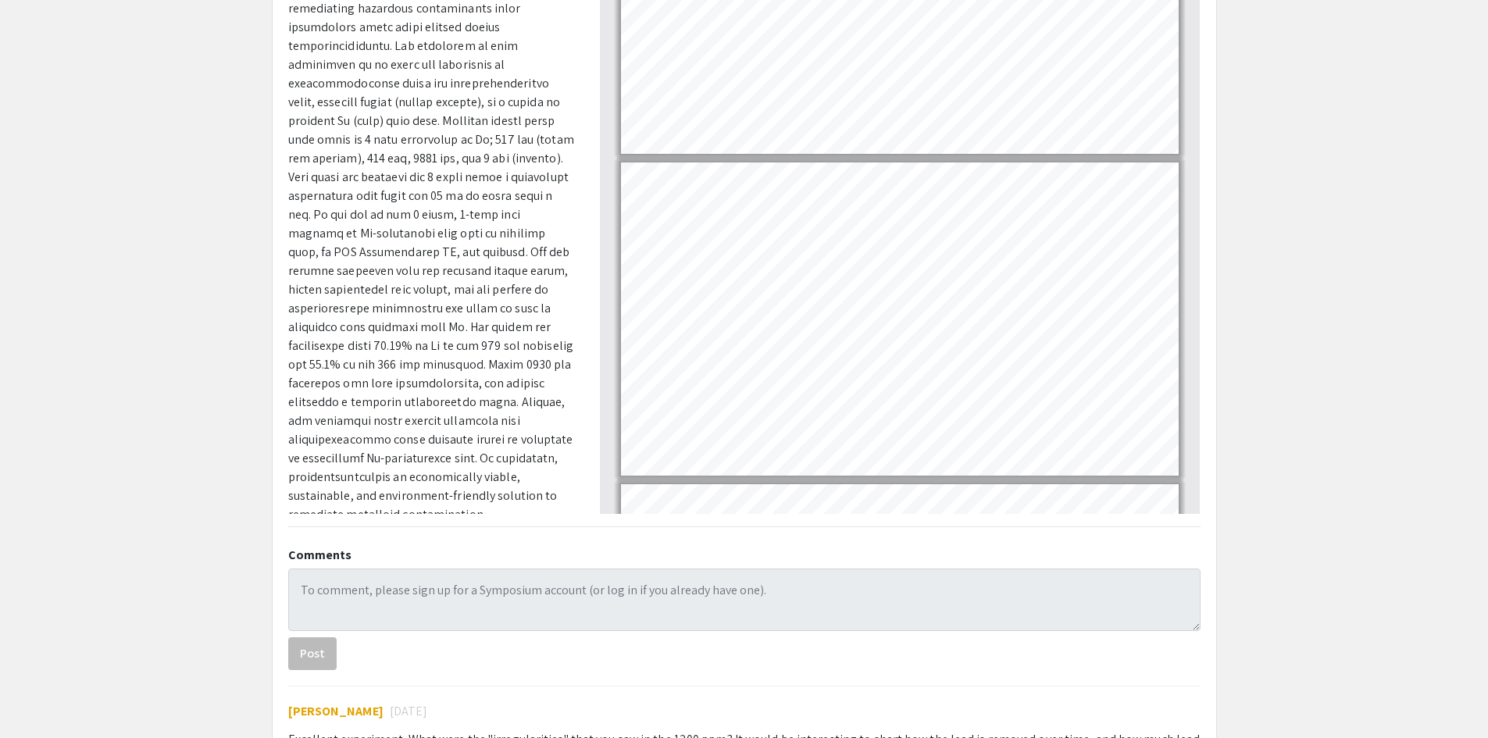
scroll to position [0, 0]
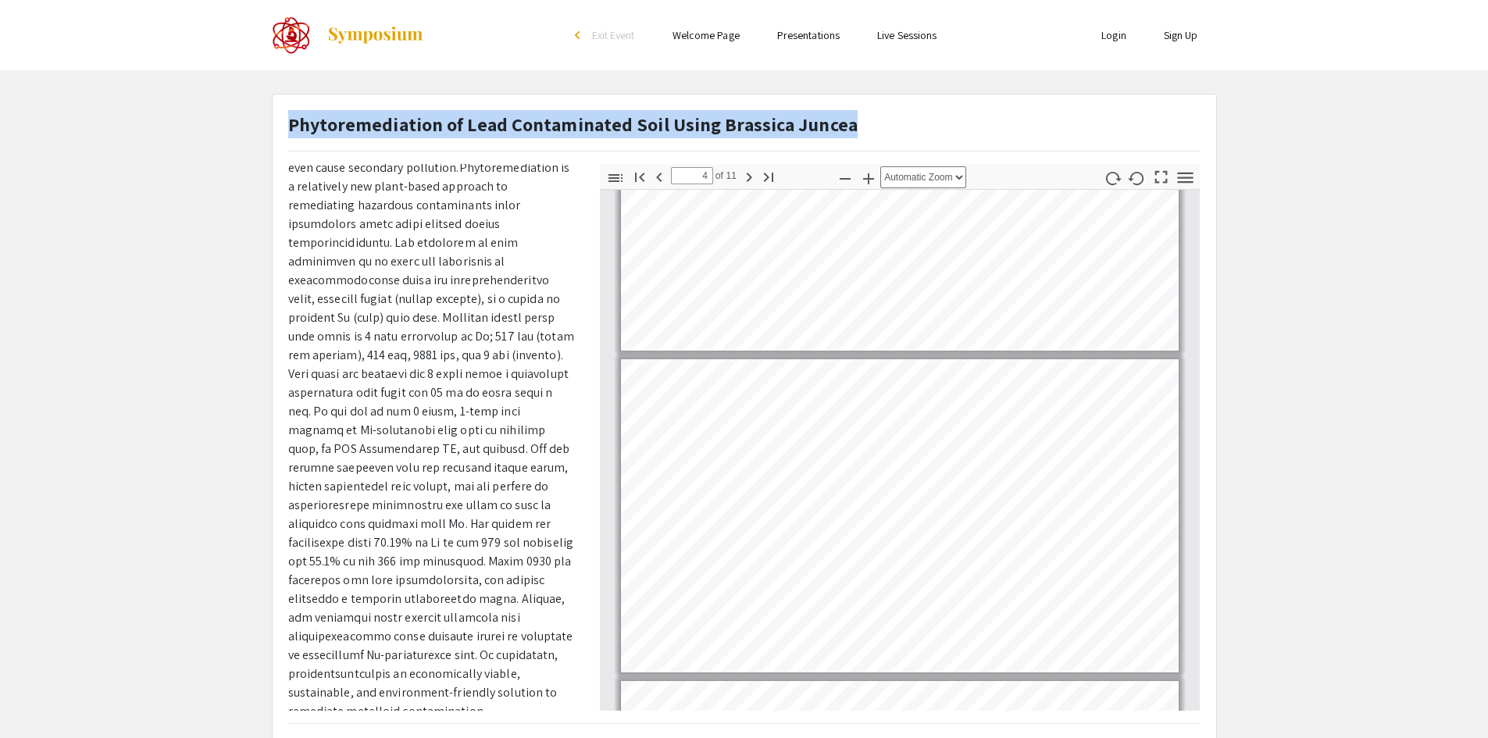
click at [324, 124] on strong "Phytoremediation of Lead Contaminated Soil Using Brassica Juncea" at bounding box center [572, 124] width 569 height 25
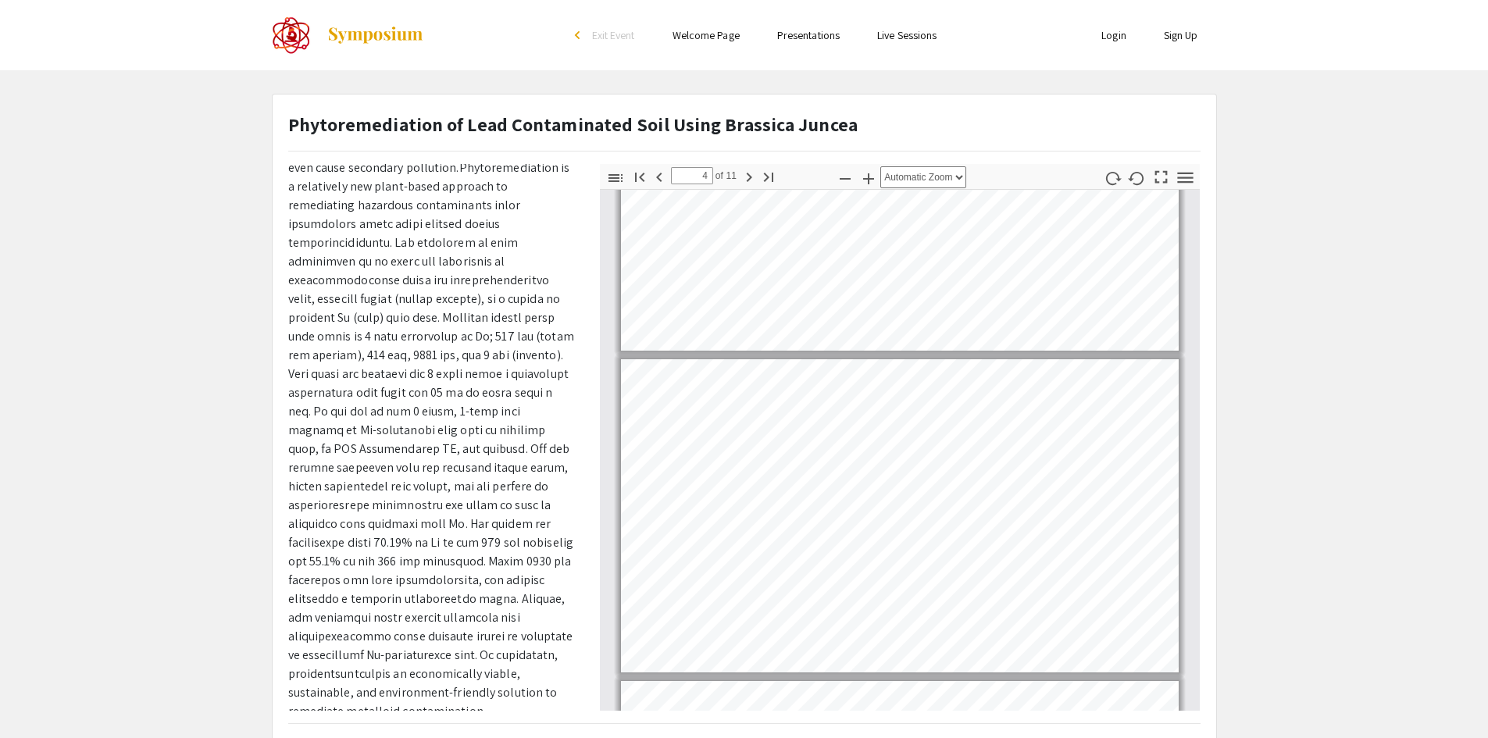
click at [291, 124] on strong "Phytoremediation of Lead Contaminated Soil Using Brassica Juncea" at bounding box center [572, 124] width 569 height 25
drag, startPoint x: 291, startPoint y: 124, endPoint x: 437, endPoint y: 121, distance: 146.9
click at [437, 121] on strong "Phytoremediation of Lead Contaminated Soil Using Brassica Juncea" at bounding box center [572, 124] width 569 height 25
copy strong "Phytoremediation"
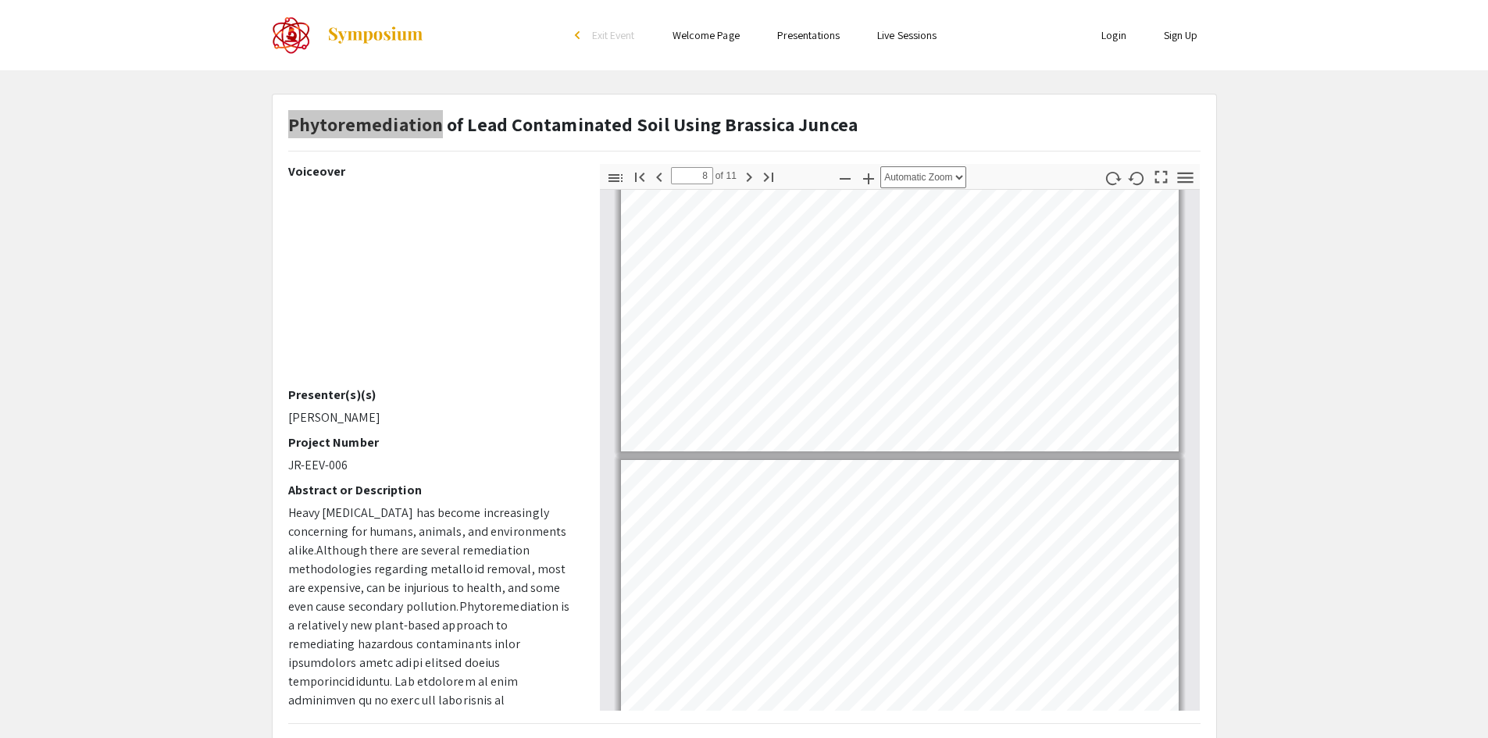
type input "7"
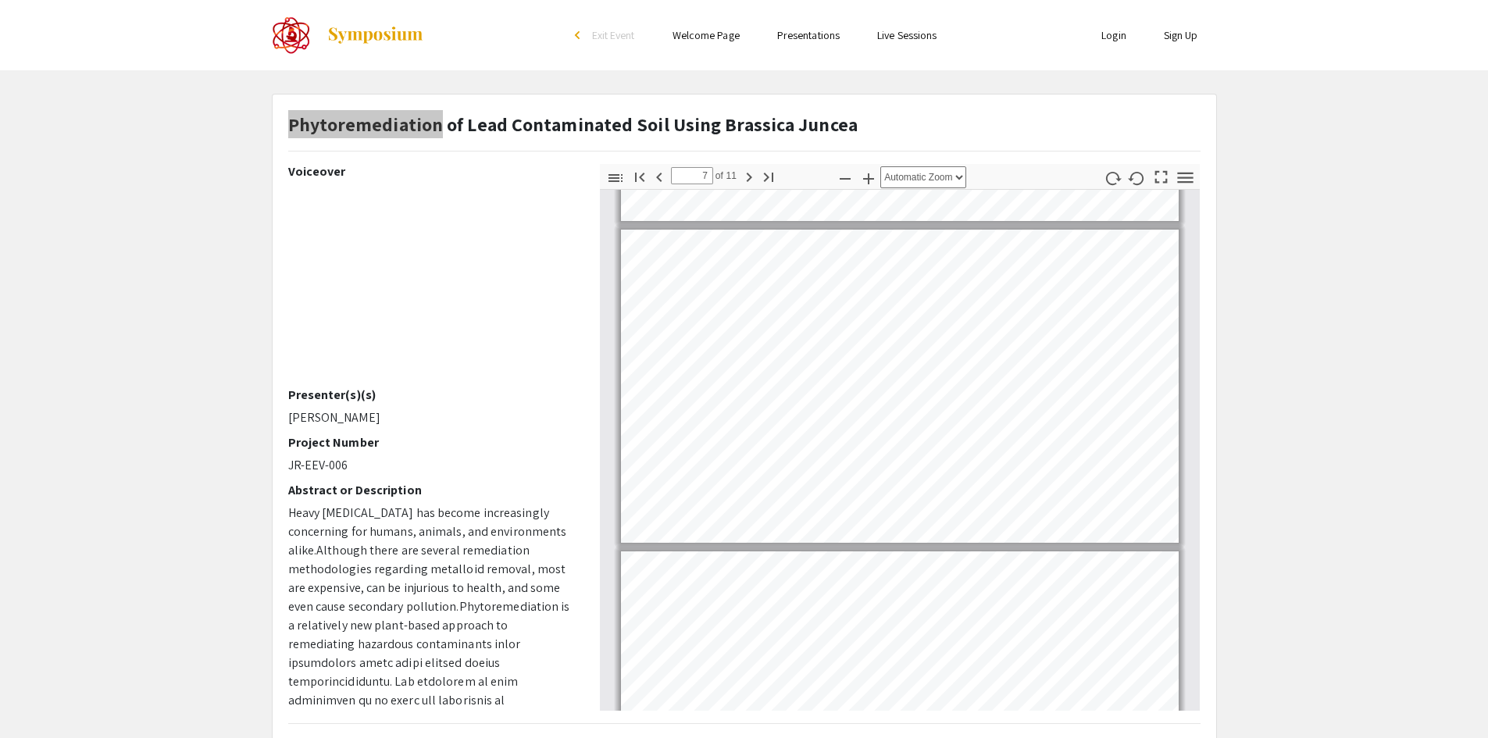
scroll to position [1898, 0]
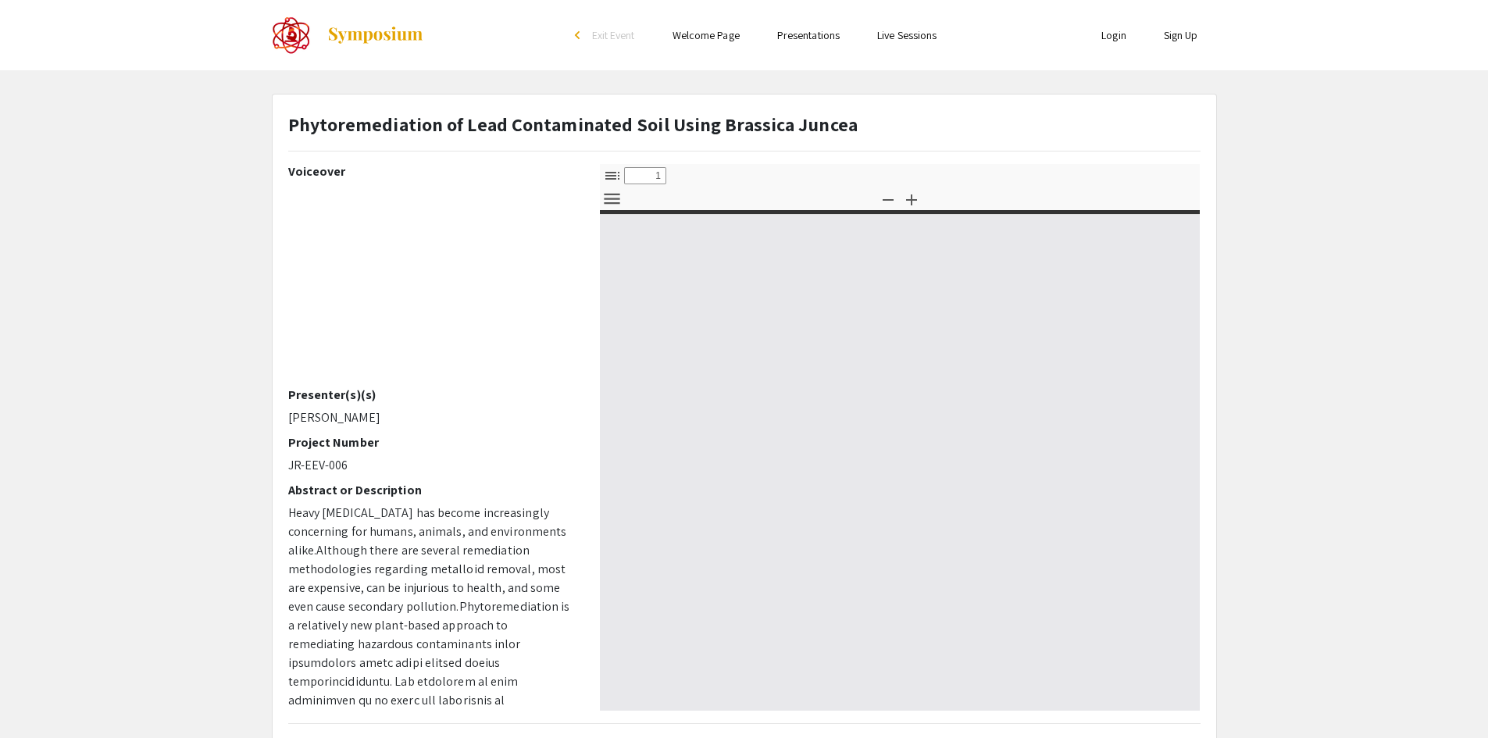
select select "custom"
type input "0"
select select "custom"
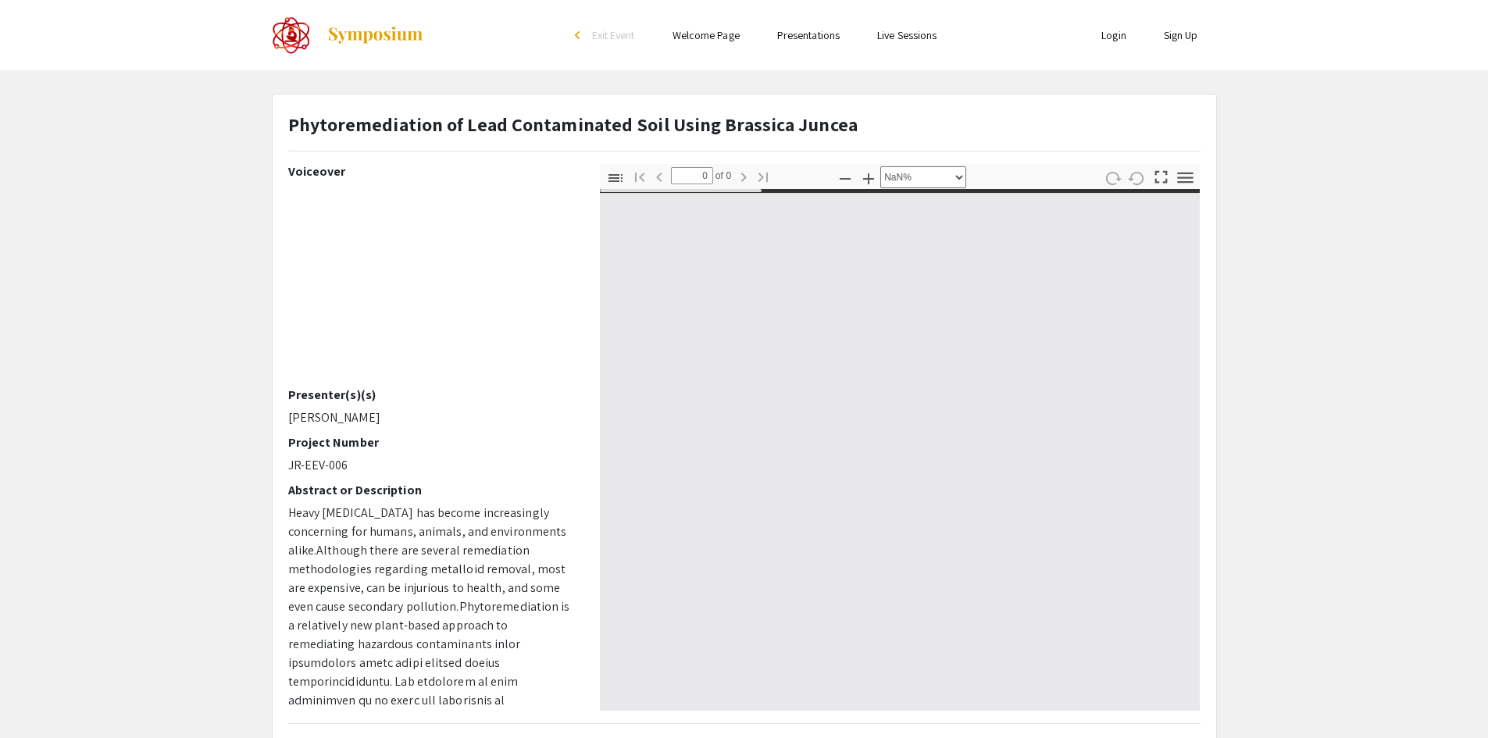
type input "1"
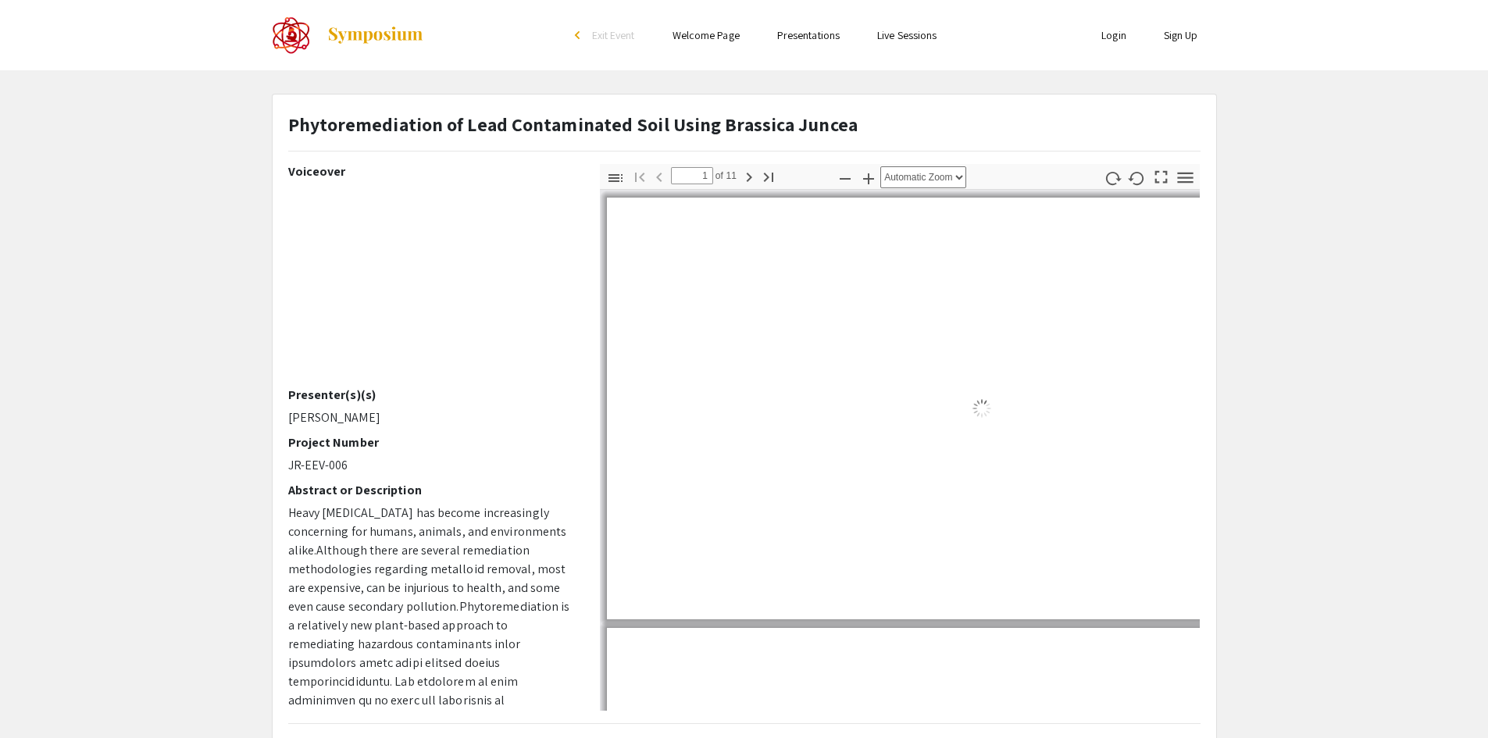
select select "auto"
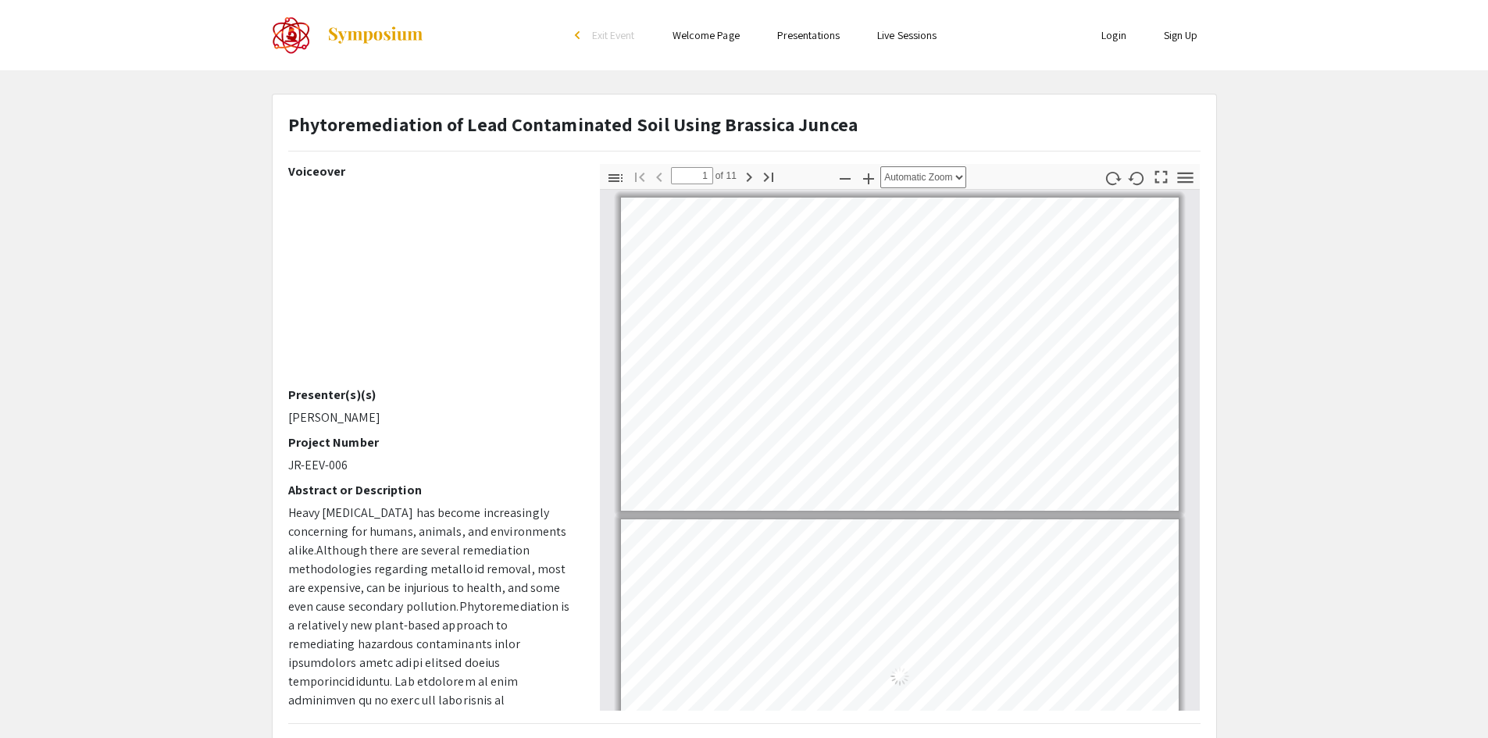
scroll to position [2, 0]
click at [619, 175] on icon "button" at bounding box center [615, 178] width 14 height 8
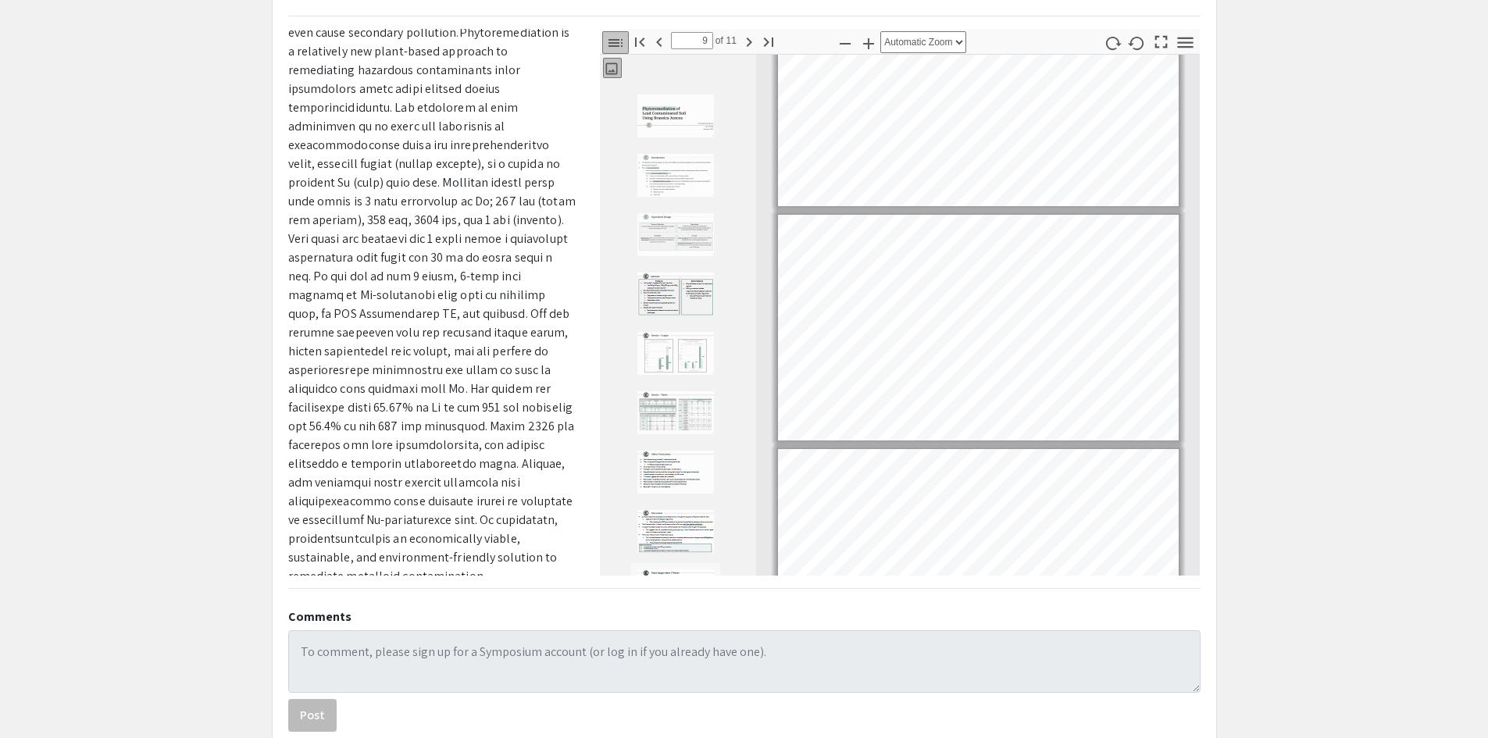
scroll to position [173, 0]
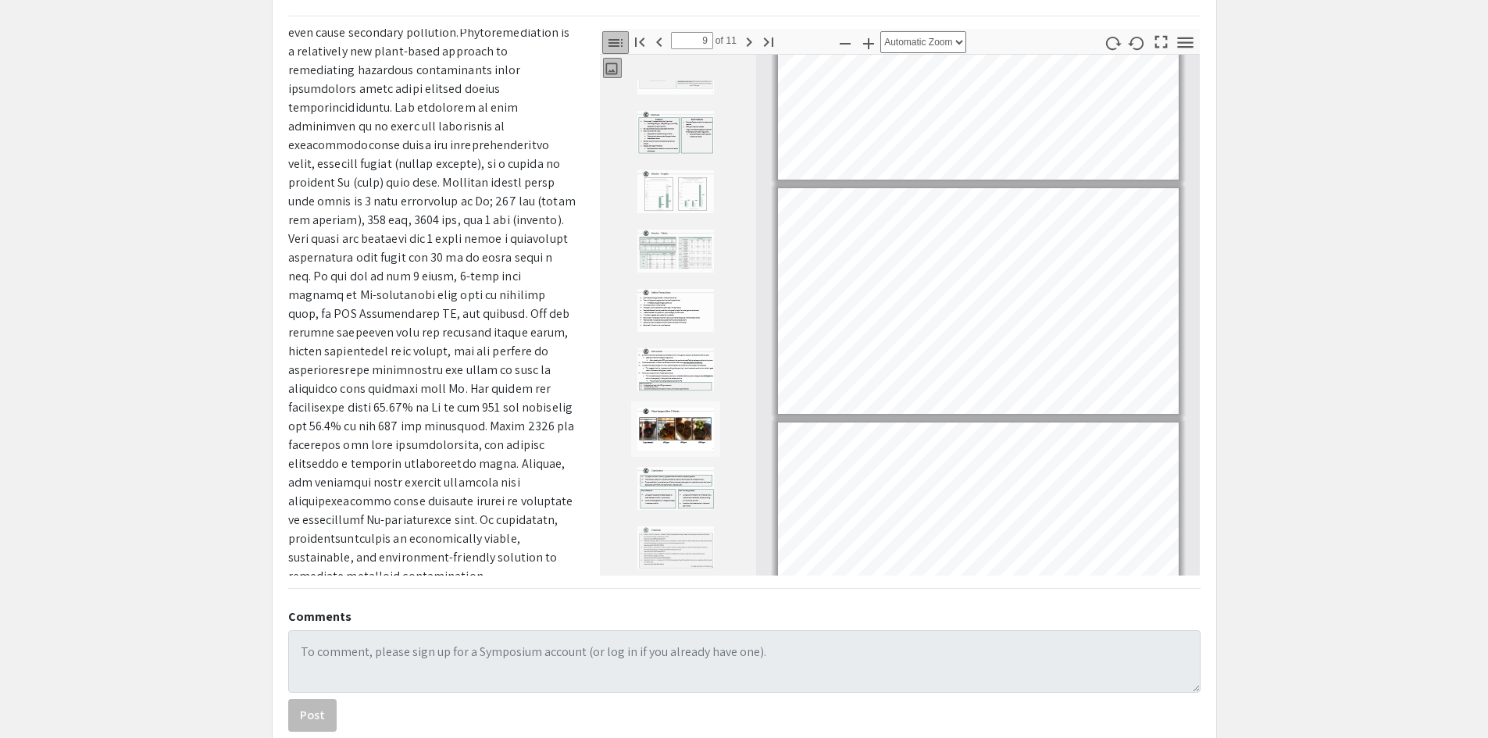
type input "10"
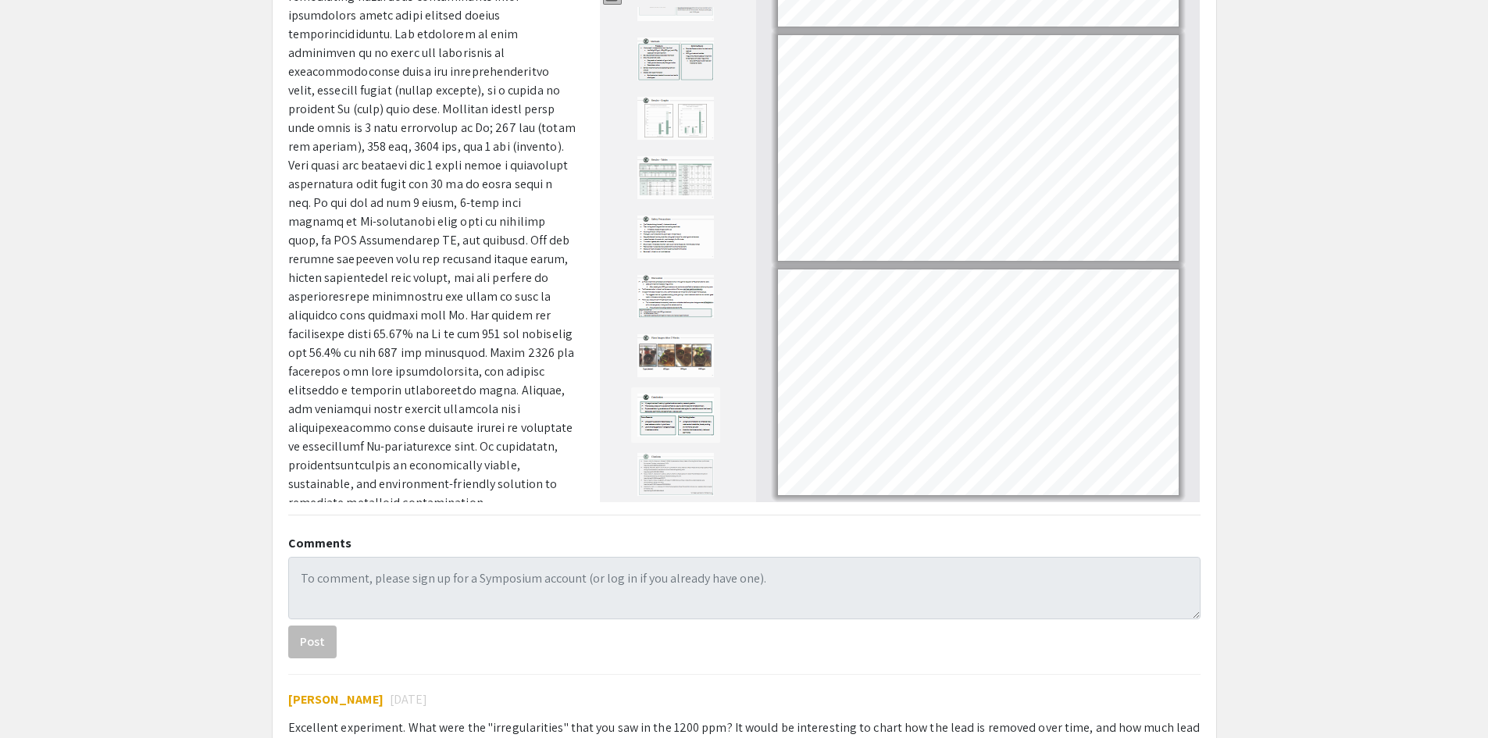
scroll to position [0, 0]
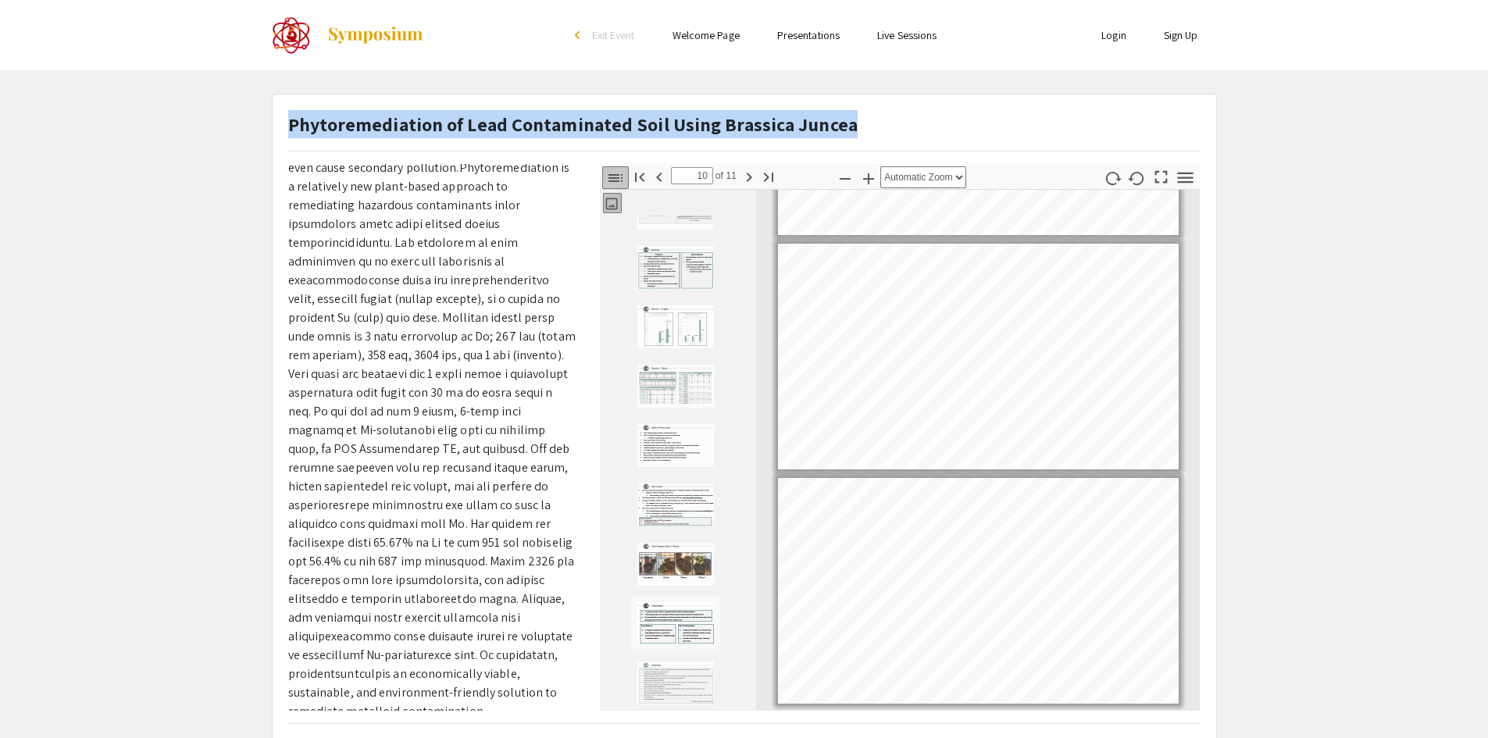
drag, startPoint x: 287, startPoint y: 122, endPoint x: 290, endPoint y: 131, distance: 9.9
click at [290, 131] on div "Phytoremediation of Lead Contaminated Soil Using Brassica Juncea" at bounding box center [744, 137] width 936 height 54
copy strong "Phytoremediation of Lead Contaminated Soil Using Brassica Juncea"
